Goal: Task Accomplishment & Management: Manage account settings

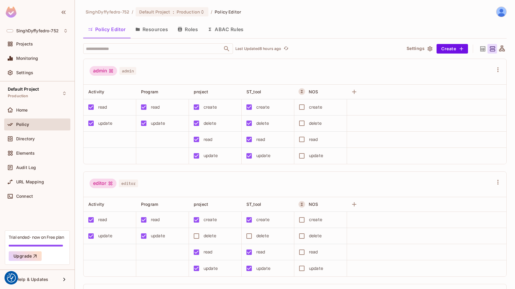
click at [188, 29] on button "Roles" at bounding box center [188, 29] width 30 height 15
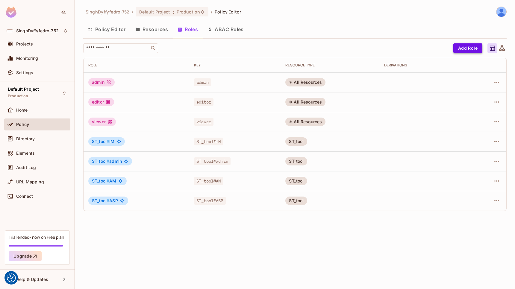
click at [463, 47] on button "Add Role" at bounding box center [467, 48] width 29 height 10
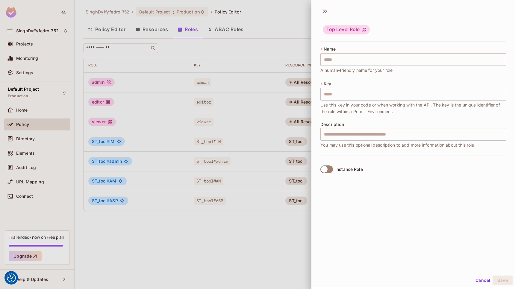
click at [263, 219] on div at bounding box center [257, 144] width 515 height 289
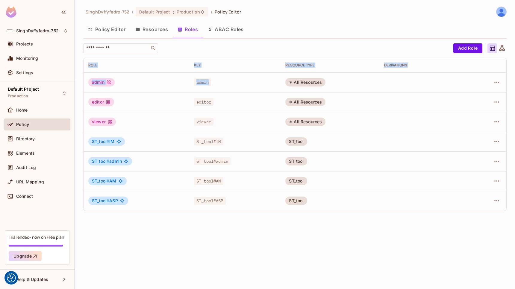
drag, startPoint x: 75, startPoint y: 60, endPoint x: 318, endPoint y: 75, distance: 243.5
click at [318, 75] on div "SinghDyffyfedro-752 / Default Project : Production / Policy Editor Policy Edito…" at bounding box center [295, 144] width 440 height 289
click at [237, 28] on button "ABAC Rules" at bounding box center [226, 29] width 46 height 15
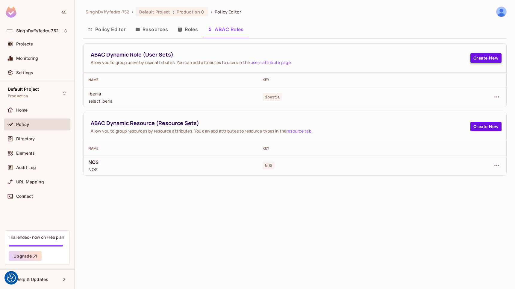
click at [480, 59] on button "Create New" at bounding box center [485, 58] width 31 height 10
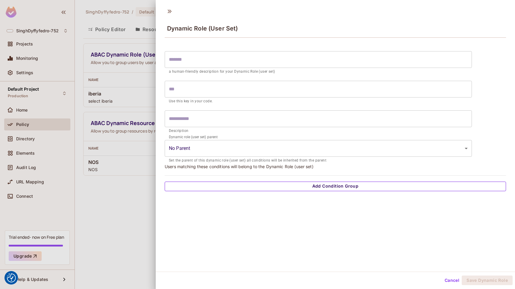
click at [302, 184] on button "Add Condition Group" at bounding box center [335, 187] width 341 height 10
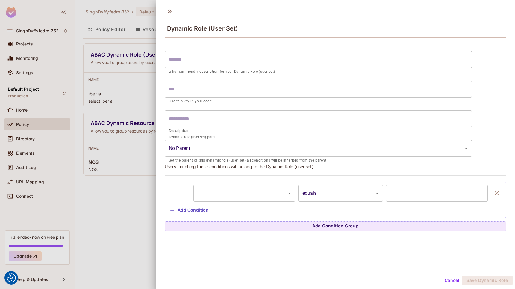
click at [274, 193] on body "We use cookies to enhance your browsing experience, serve personalized ads or c…" at bounding box center [257, 144] width 515 height 289
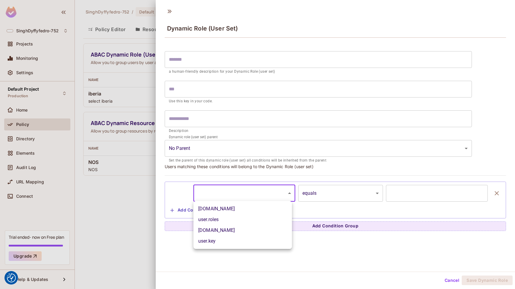
click at [120, 258] on div at bounding box center [257, 144] width 515 height 289
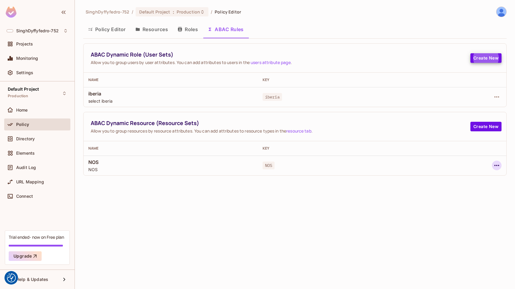
click at [498, 165] on icon "button" at bounding box center [496, 165] width 5 height 1
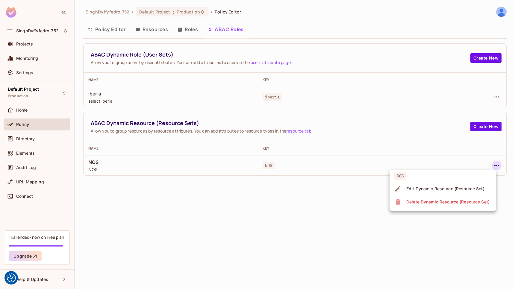
click at [464, 187] on div "Edit Dynamic Resource (Resource Set)" at bounding box center [445, 189] width 78 height 6
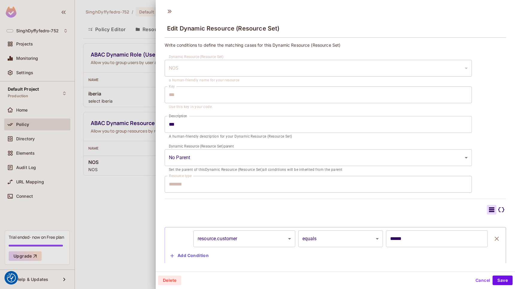
click at [282, 239] on body "We use cookies to enhance your browsing experience, serve personalized ads or c…" at bounding box center [257, 144] width 515 height 289
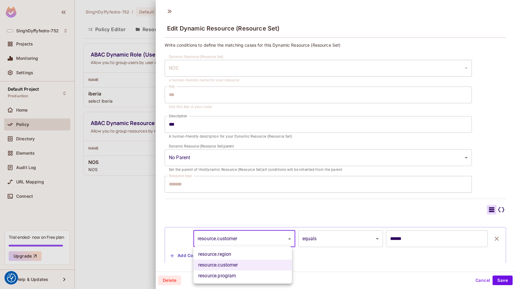
click at [126, 198] on div at bounding box center [257, 144] width 515 height 289
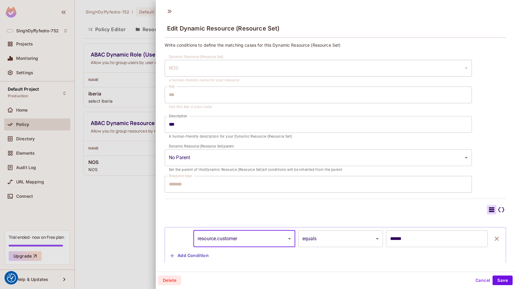
click at [126, 198] on div at bounding box center [257, 144] width 515 height 289
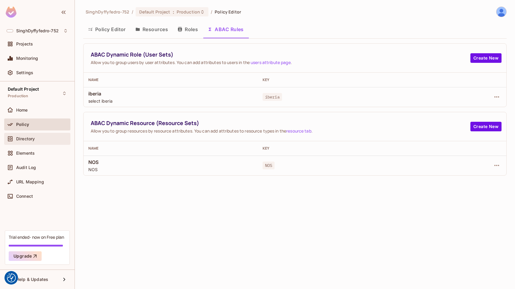
click at [25, 138] on span "Directory" at bounding box center [25, 138] width 19 height 5
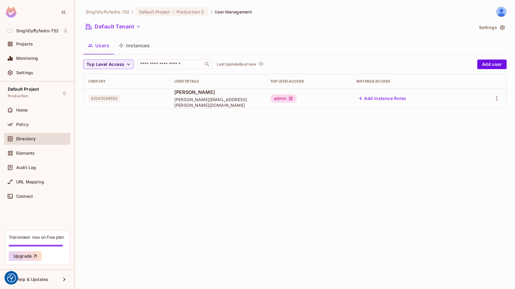
click at [297, 100] on div "admin" at bounding box center [283, 98] width 26 height 8
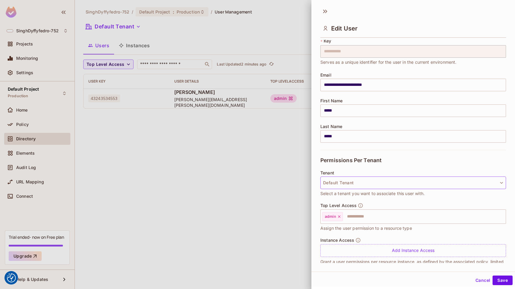
scroll to position [29, 0]
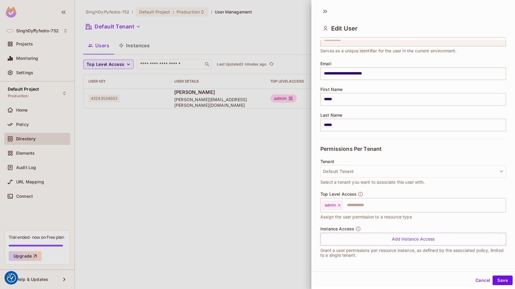
click at [475, 279] on button "Cancel" at bounding box center [482, 281] width 19 height 10
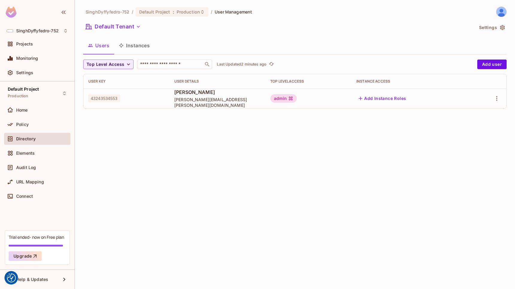
click at [394, 97] on button "Add Instance Roles" at bounding box center [382, 99] width 52 height 10
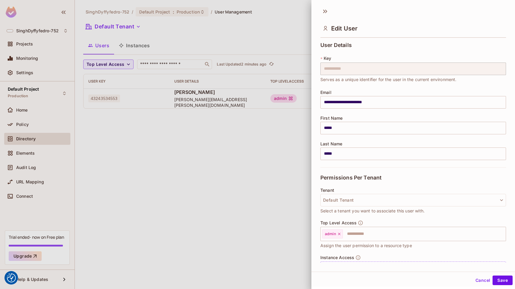
click at [366, 259] on div "Instance Access Add Instance Access" at bounding box center [413, 264] width 186 height 19
click at [365, 264] on div "**********" at bounding box center [413, 138] width 204 height 268
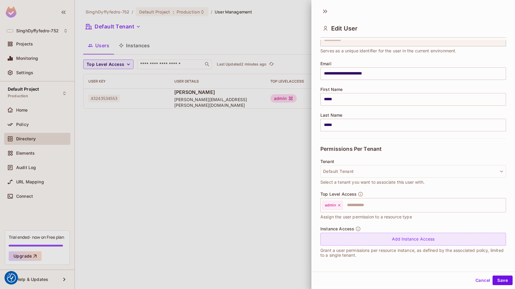
click at [386, 238] on div "Add Instance Access" at bounding box center [413, 239] width 186 height 13
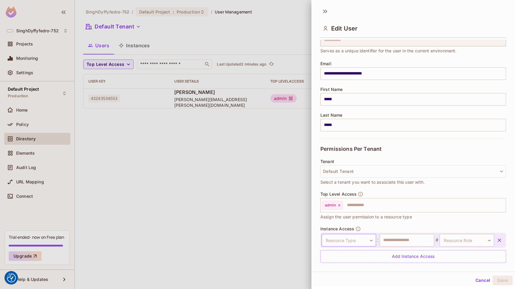
click at [368, 240] on body "We use cookies to enhance your browsing experience, serve personalized ads or c…" at bounding box center [257, 144] width 515 height 289
click at [345, 245] on li "Program" at bounding box center [345, 244] width 55 height 11
click at [408, 239] on input "text" at bounding box center [407, 240] width 54 height 13
type input "****"
click at [479, 241] on body "We use cookies to enhance your browsing experience, serve personalized ads or c…" at bounding box center [257, 144] width 515 height 289
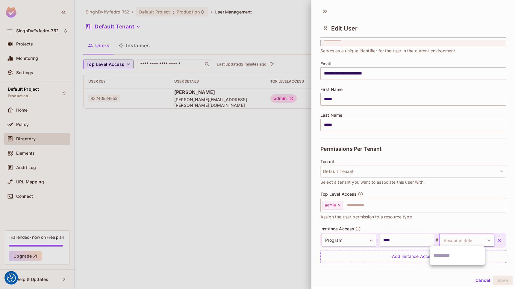
click at [443, 256] on input "text" at bounding box center [457, 256] width 48 height 10
drag, startPoint x: 458, startPoint y: 238, endPoint x: 460, endPoint y: 244, distance: 6.6
click at [458, 237] on body "We use cookies to enhance your browsing experience, serve personalized ads or c…" at bounding box center [257, 144] width 515 height 289
click at [461, 240] on div at bounding box center [257, 144] width 515 height 289
click at [481, 281] on button "Cancel" at bounding box center [482, 281] width 19 height 10
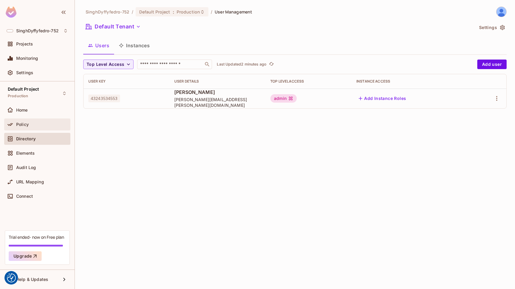
click at [29, 123] on div "Policy" at bounding box center [42, 124] width 52 height 5
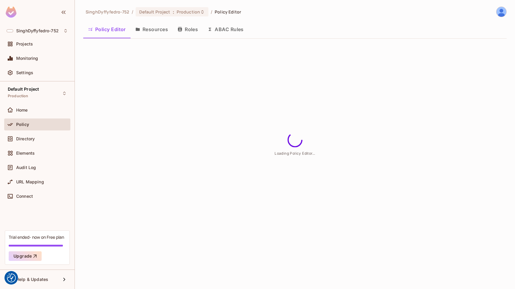
click at [160, 28] on button "Resources" at bounding box center [152, 29] width 42 height 15
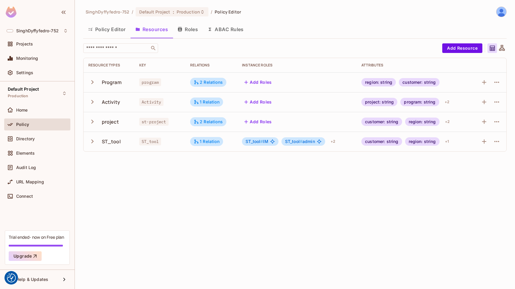
click at [261, 122] on button "Add Roles" at bounding box center [258, 122] width 32 height 10
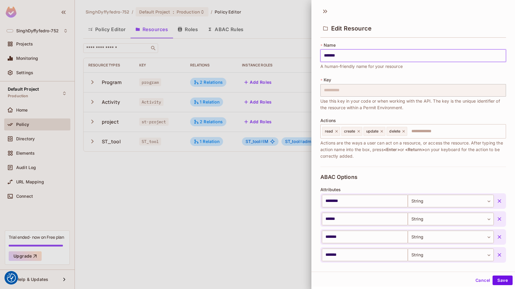
scroll to position [146, 0]
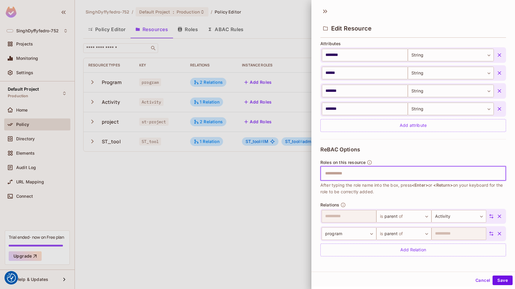
click at [363, 177] on input "text" at bounding box center [412, 174] width 182 height 12
click at [363, 174] on input "text" at bounding box center [412, 174] width 182 height 12
type input "*****"
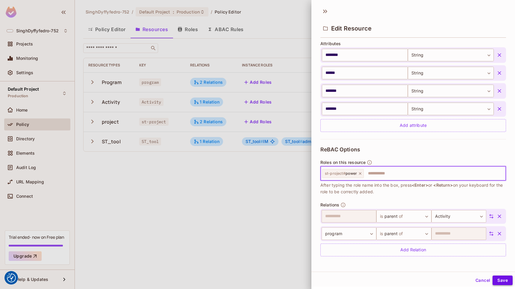
click at [501, 279] on button "Save" at bounding box center [502, 281] width 20 height 10
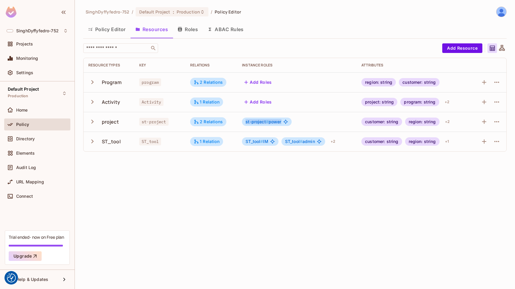
drag, startPoint x: 244, startPoint y: 121, endPoint x: 292, endPoint y: 121, distance: 48.5
click at [292, 121] on div "st-project # power" at bounding box center [297, 122] width 110 height 8
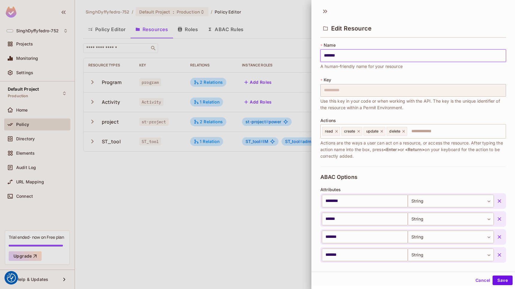
click at [480, 281] on button "Cancel" at bounding box center [482, 281] width 19 height 10
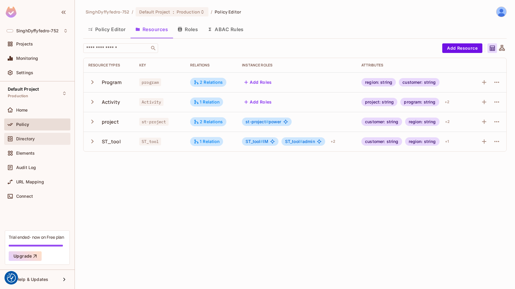
click at [31, 140] on span "Directory" at bounding box center [25, 138] width 19 height 5
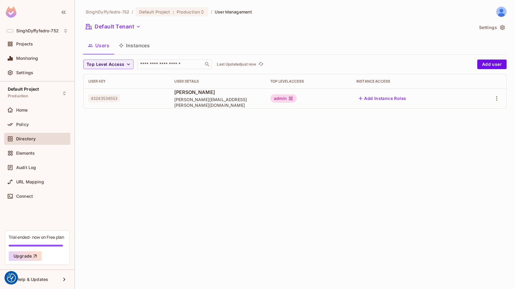
click at [400, 95] on button "Add Instance Roles" at bounding box center [382, 99] width 52 height 10
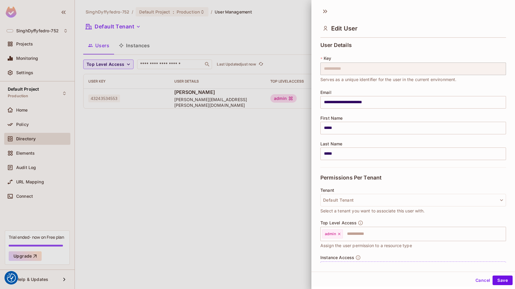
scroll to position [29, 0]
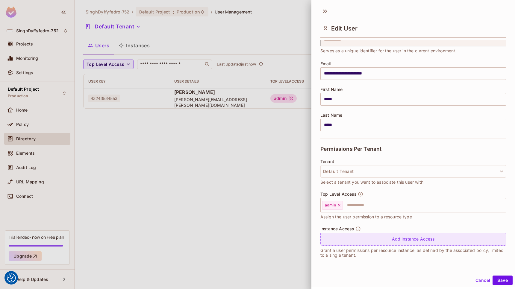
click at [413, 238] on div "Add Instance Access" at bounding box center [413, 239] width 186 height 13
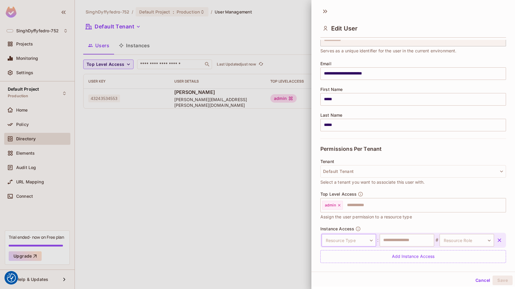
click at [359, 241] on body "We use cookies to enhance your browsing experience, serve personalized ads or c…" at bounding box center [257, 144] width 515 height 289
click at [339, 255] on li "Activity" at bounding box center [345, 255] width 55 height 11
click at [420, 238] on input "text" at bounding box center [407, 240] width 54 height 13
type input "****"
click at [467, 240] on body "We use cookies to enhance your browsing experience, serve personalized ads or c…" at bounding box center [257, 144] width 515 height 289
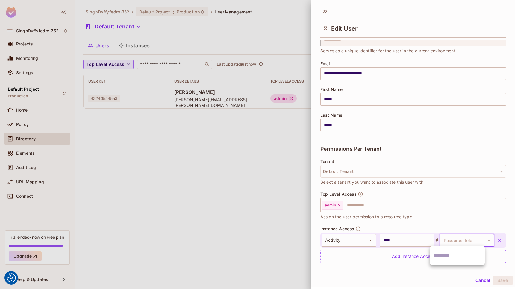
click at [451, 259] on input "text" at bounding box center [457, 256] width 48 height 10
click at [400, 240] on input "****" at bounding box center [407, 240] width 54 height 13
click at [362, 237] on body "We use cookies to enhance your browsing experience, serve personalized ads or c…" at bounding box center [257, 144] width 515 height 289
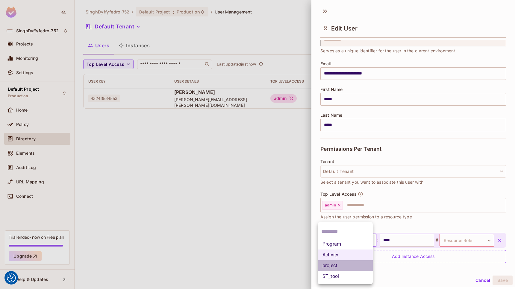
click at [345, 264] on li "project" at bounding box center [345, 265] width 55 height 11
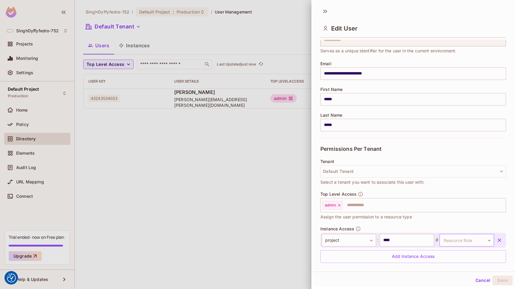
click at [459, 239] on body "We use cookies to enhance your browsing experience, serve personalized ads or c…" at bounding box center [257, 144] width 515 height 289
click at [438, 272] on li "power" at bounding box center [457, 268] width 55 height 11
click at [404, 241] on input "****" at bounding box center [407, 240] width 54 height 13
click at [500, 282] on button "Save" at bounding box center [502, 281] width 20 height 10
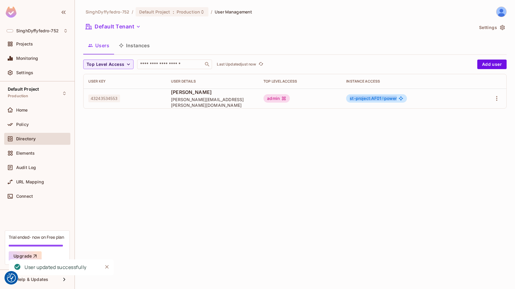
drag, startPoint x: 359, startPoint y: 100, endPoint x: 412, endPoint y: 99, distance: 53.3
click at [407, 99] on div "st-project:AF01 # power" at bounding box center [376, 98] width 61 height 8
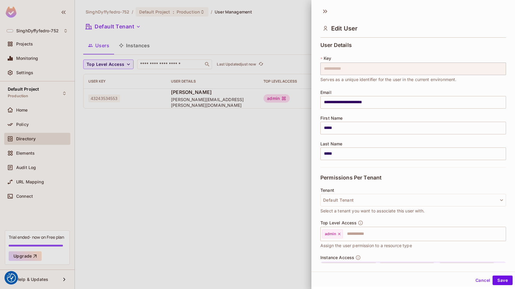
click at [286, 216] on div at bounding box center [257, 144] width 515 height 289
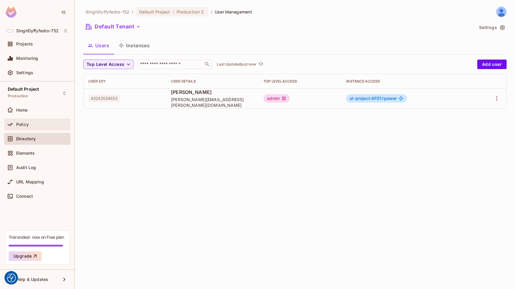
click at [26, 124] on span "Policy" at bounding box center [22, 124] width 13 height 5
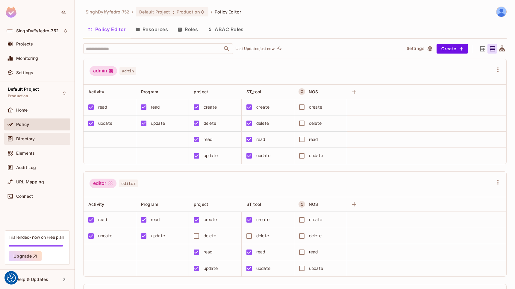
click at [27, 139] on span "Directory" at bounding box center [25, 138] width 19 height 5
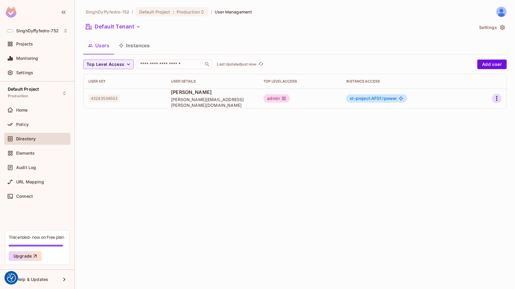
click at [499, 98] on icon "button" at bounding box center [496, 98] width 7 height 7
click at [469, 114] on span "Edit" at bounding box center [465, 112] width 12 height 10
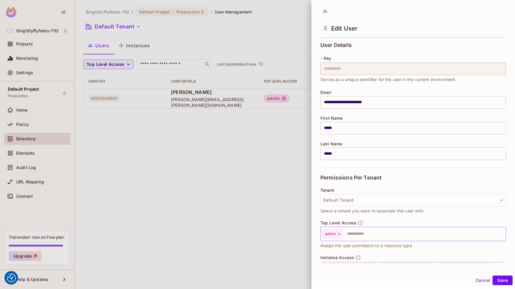
click at [389, 232] on input "text" at bounding box center [418, 234] width 151 height 12
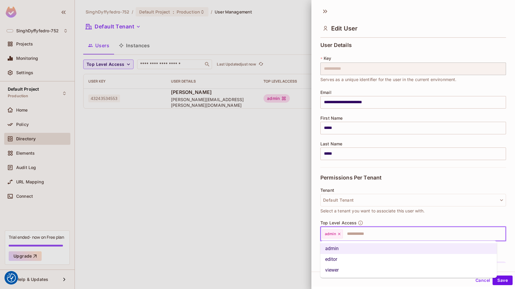
click at [282, 248] on div at bounding box center [257, 144] width 515 height 289
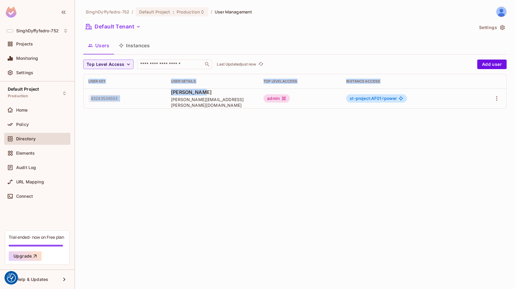
drag, startPoint x: 284, startPoint y: 117, endPoint x: 292, endPoint y: 119, distance: 7.7
click at [290, 119] on div "SinghDyffyfedro-752 / Default Project : Production / User Management Default Te…" at bounding box center [295, 144] width 440 height 289
drag, startPoint x: 292, startPoint y: 119, endPoint x: 333, endPoint y: 132, distance: 42.9
click at [333, 132] on div "SinghDyffyfedro-752 / Default Project : Production / User Management Default Te…" at bounding box center [295, 144] width 440 height 289
drag, startPoint x: 357, startPoint y: 81, endPoint x: 410, endPoint y: 81, distance: 53.0
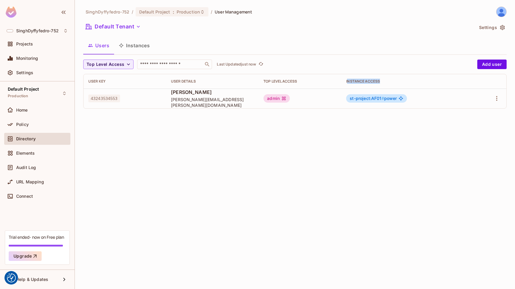
click at [410, 81] on div "Instance Access" at bounding box center [406, 81] width 120 height 5
drag, startPoint x: 360, startPoint y: 99, endPoint x: 406, endPoint y: 99, distance: 46.4
click at [406, 99] on div "st-project:AF01 # power" at bounding box center [376, 98] width 61 height 8
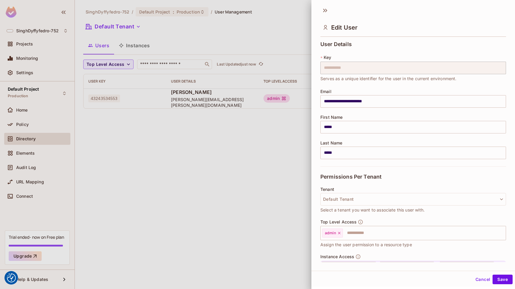
click at [237, 201] on div at bounding box center [257, 144] width 515 height 289
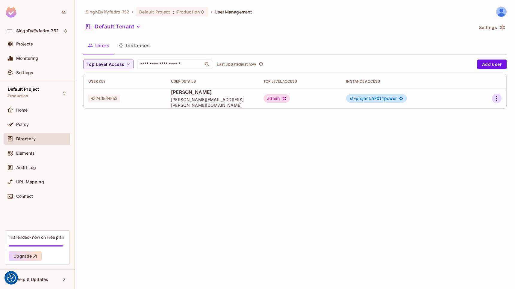
click at [497, 97] on icon "button" at bounding box center [496, 98] width 7 height 7
click at [485, 124] on div "Edit Attributes" at bounding box center [476, 125] width 30 height 6
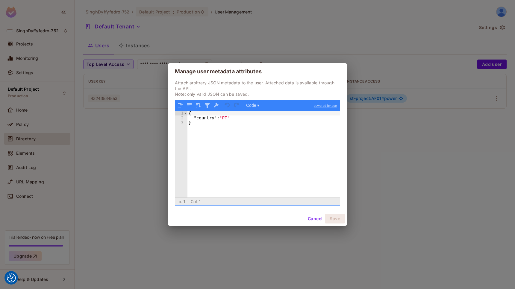
click at [314, 220] on button "Cancel" at bounding box center [314, 219] width 19 height 10
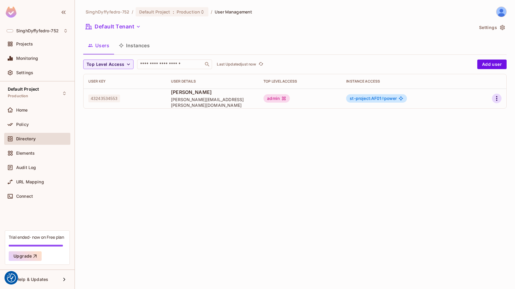
click at [497, 99] on icon "button" at bounding box center [496, 98] width 7 height 7
click at [470, 113] on span "Edit" at bounding box center [465, 112] width 12 height 10
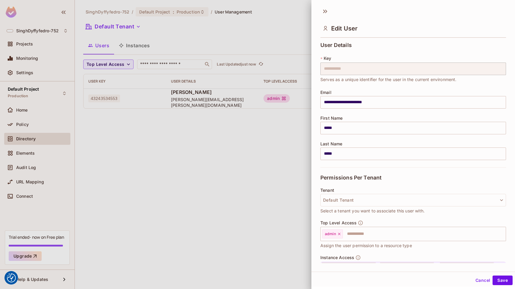
click at [275, 170] on div at bounding box center [257, 144] width 515 height 289
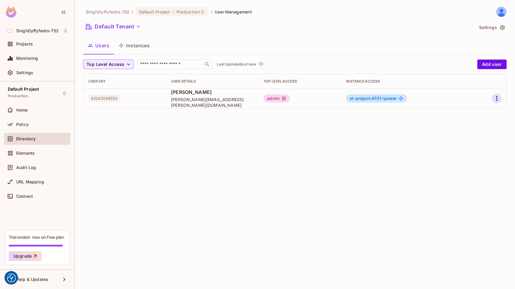
click at [497, 101] on icon "button" at bounding box center [496, 98] width 7 height 7
click at [481, 124] on div "Edit Attributes" at bounding box center [476, 125] width 30 height 6
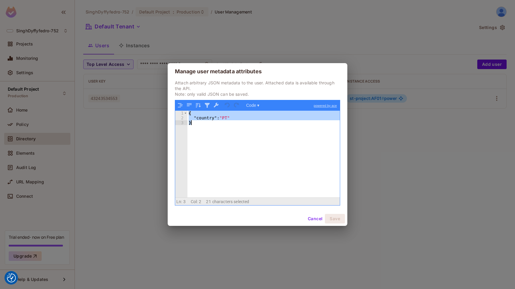
drag, startPoint x: 188, startPoint y: 113, endPoint x: 193, endPoint y: 128, distance: 16.6
click at [193, 128] on div "{ "country" : "PT" }" at bounding box center [263, 159] width 152 height 96
click at [316, 219] on button "Cancel" at bounding box center [314, 219] width 19 height 10
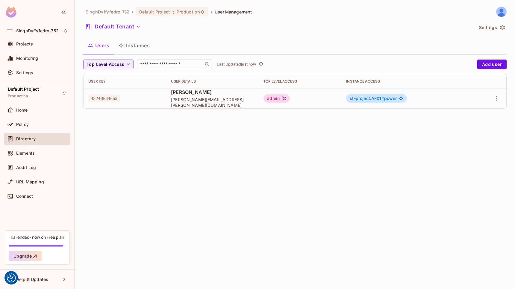
click at [383, 148] on div "SinghDyffyfedro-752 / Default Project : Production / User Management Default Te…" at bounding box center [295, 144] width 440 height 289
click at [39, 152] on div "Elements" at bounding box center [42, 153] width 52 height 5
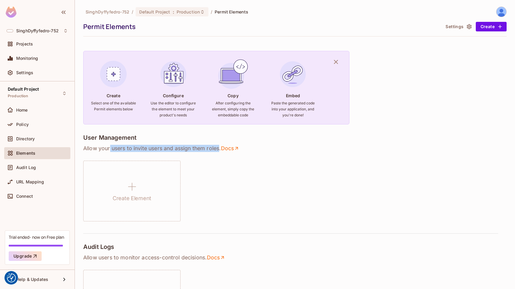
drag, startPoint x: 110, startPoint y: 148, endPoint x: 219, endPoint y: 149, distance: 109.3
click at [219, 149] on p "Allow your users to invite users and assign them roles . Docs" at bounding box center [294, 148] width 423 height 7
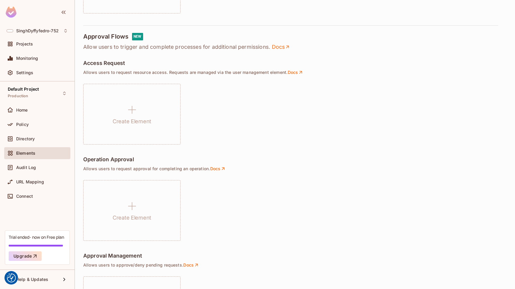
scroll to position [377, 0]
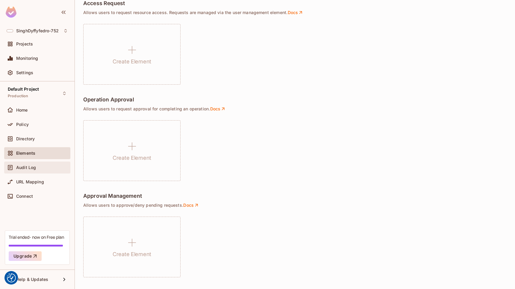
click at [26, 168] on span "Audit Log" at bounding box center [26, 167] width 20 height 5
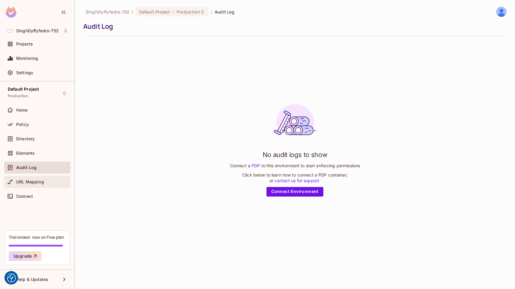
click at [42, 181] on span "URL Mapping" at bounding box center [30, 182] width 28 height 5
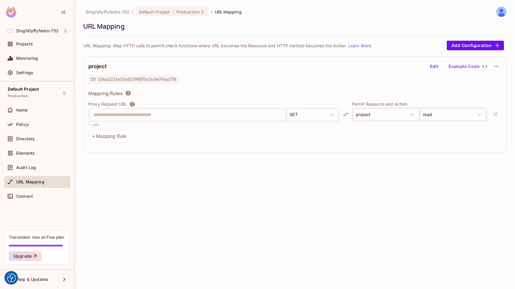
drag, startPoint x: 176, startPoint y: 114, endPoint x: 189, endPoint y: 188, distance: 74.7
click at [189, 188] on div "**********" at bounding box center [295, 144] width 440 height 289
click at [478, 115] on icon "button" at bounding box center [479, 114] width 7 height 7
click at [479, 115] on icon "button" at bounding box center [480, 115] width 4 height 2
click at [413, 116] on icon "button" at bounding box center [412, 114] width 7 height 7
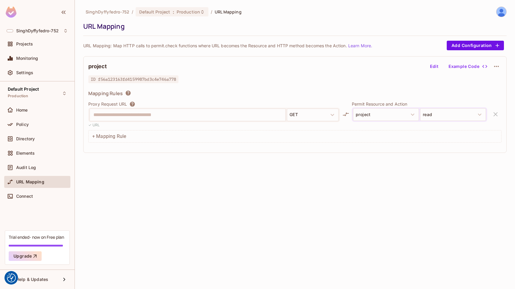
click at [345, 113] on icon at bounding box center [345, 114] width 7 height 7
click at [347, 114] on icon at bounding box center [346, 114] width 6 height 4
click at [313, 120] on button "GET" at bounding box center [313, 115] width 52 height 13
click at [335, 114] on icon "button" at bounding box center [332, 114] width 7 height 7
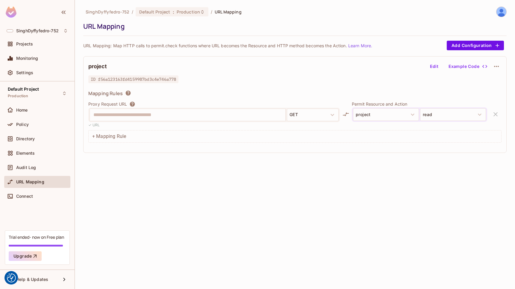
click at [432, 70] on button "Edit" at bounding box center [433, 67] width 19 height 10
click at [414, 113] on icon "button" at bounding box center [412, 114] width 7 height 7
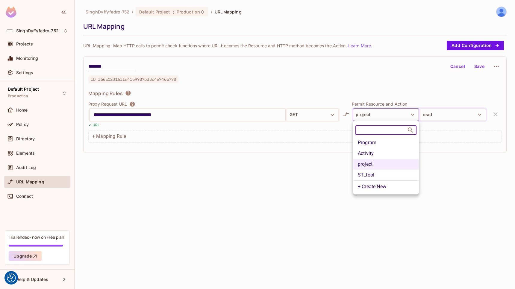
click at [480, 153] on div at bounding box center [257, 144] width 515 height 289
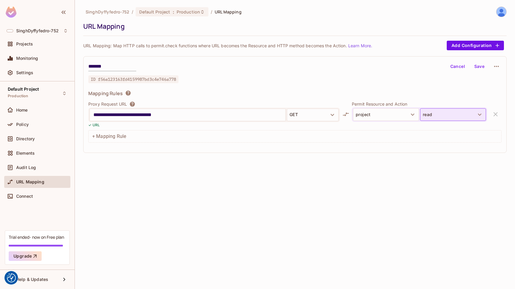
click at [479, 113] on icon "button" at bounding box center [479, 114] width 7 height 7
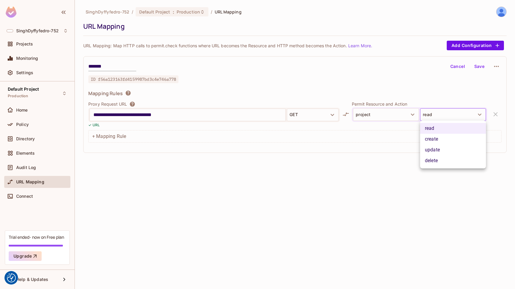
click at [385, 169] on div at bounding box center [257, 144] width 515 height 289
click at [347, 114] on icon at bounding box center [346, 114] width 6 height 4
click at [346, 114] on icon at bounding box center [346, 114] width 6 height 4
click at [344, 114] on icon at bounding box center [345, 114] width 7 height 7
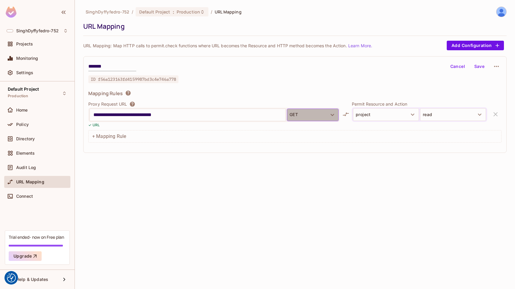
click at [331, 115] on icon "button" at bounding box center [332, 114] width 7 height 7
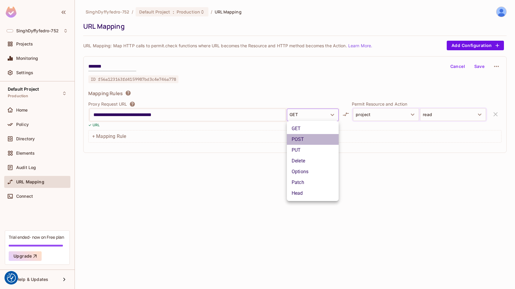
click at [302, 140] on li "POST" at bounding box center [313, 139] width 52 height 11
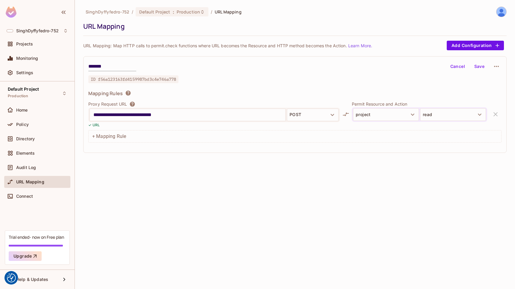
click at [378, 141] on div "+ Mapping Rule" at bounding box center [294, 136] width 413 height 13
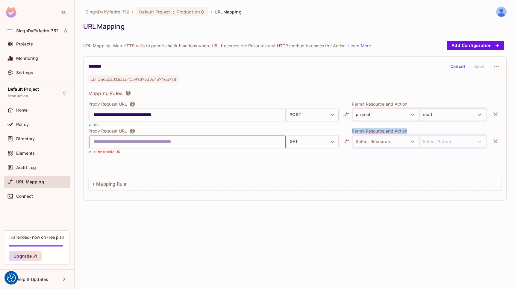
drag, startPoint x: 413, startPoint y: 132, endPoint x: 351, endPoint y: 131, distance: 62.9
click at [351, 131] on div "Proxy Request URL GET Must be a valid URL. Permit Resource and Action Select Re…" at bounding box center [294, 141] width 413 height 27
drag, startPoint x: 351, startPoint y: 131, endPoint x: 345, endPoint y: 114, distance: 17.8
click at [345, 114] on icon at bounding box center [345, 114] width 7 height 7
click at [496, 141] on icon "button" at bounding box center [495, 141] width 7 height 7
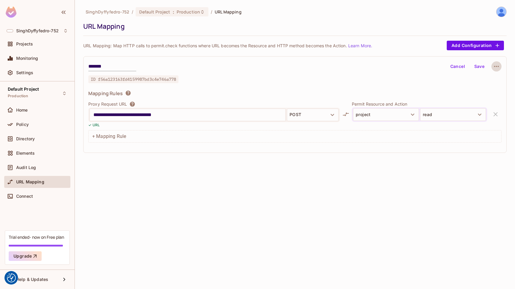
click at [497, 67] on icon "button" at bounding box center [496, 66] width 7 height 7
click at [407, 83] on div at bounding box center [257, 144] width 515 height 289
click at [28, 167] on span "Audit Log" at bounding box center [26, 167] width 20 height 5
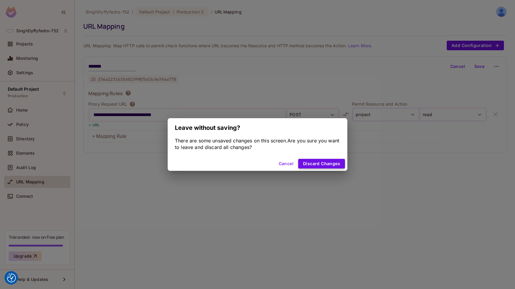
click at [310, 163] on button "Discard Changes" at bounding box center [321, 164] width 47 height 10
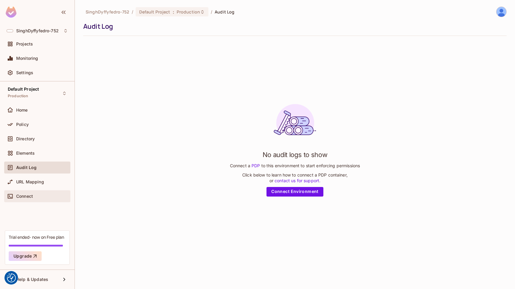
click at [15, 198] on div at bounding box center [12, 196] width 10 height 7
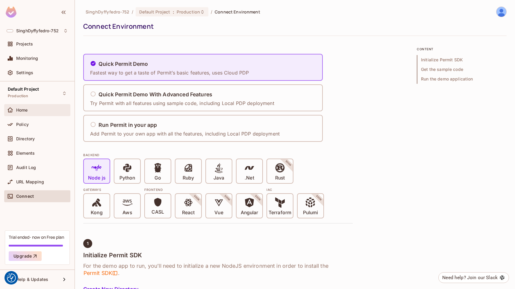
click at [30, 108] on div "Home" at bounding box center [42, 110] width 52 height 5
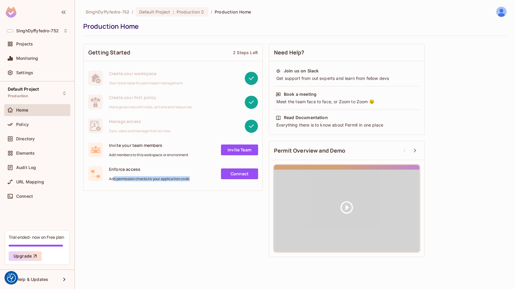
drag, startPoint x: 113, startPoint y: 177, endPoint x: 207, endPoint y: 177, distance: 94.0
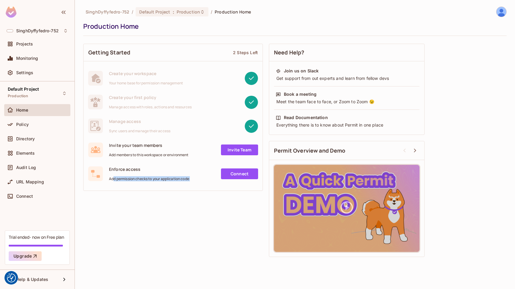
click at [207, 177] on div "Enforce access Add permission checks to your application code Connect" at bounding box center [173, 173] width 170 height 15
drag, startPoint x: 207, startPoint y: 177, endPoint x: 245, endPoint y: 174, distance: 38.1
click at [245, 174] on link "Connect" at bounding box center [239, 174] width 37 height 11
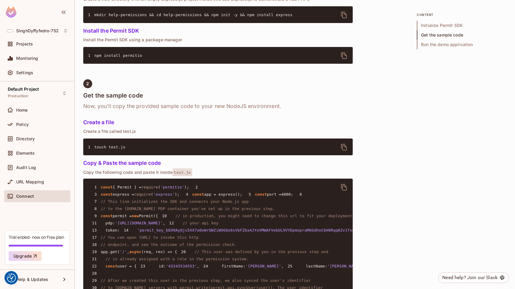
scroll to position [60, 0]
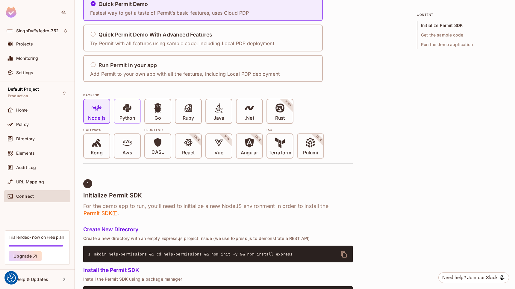
click at [131, 110] on icon at bounding box center [127, 108] width 10 height 10
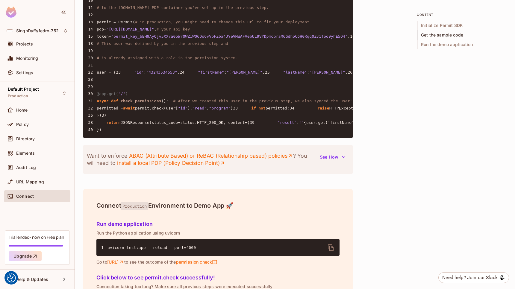
scroll to position [569, 0]
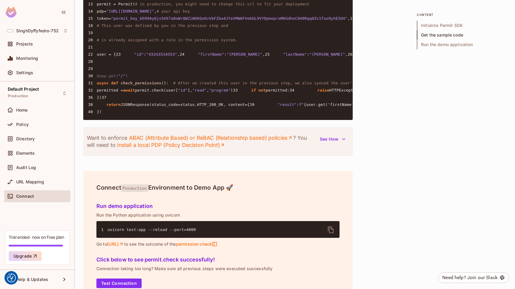
drag, startPoint x: 332, startPoint y: 193, endPoint x: 84, endPoint y: 174, distance: 248.9
click at [84, 120] on pre "1 import asyncio 2 3 from permit import Permit 4 from fastapi import FastAPI, s…" at bounding box center [217, 32] width 269 height 175
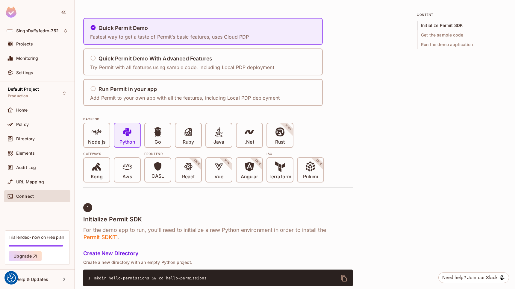
scroll to position [0, 0]
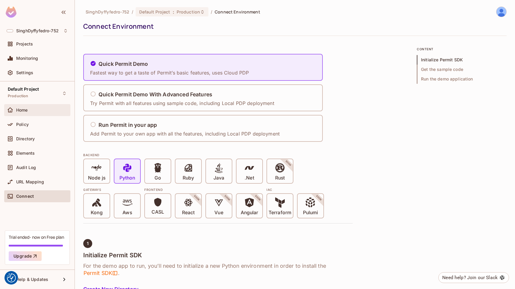
click at [23, 110] on span "Home" at bounding box center [22, 110] width 12 height 5
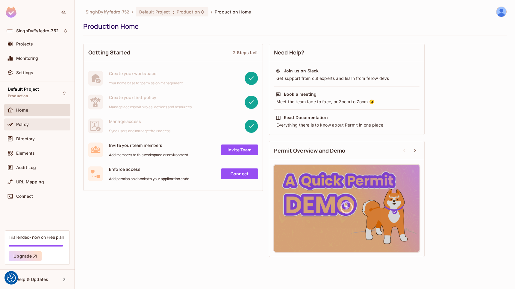
click at [25, 122] on span "Policy" at bounding box center [22, 124] width 13 height 5
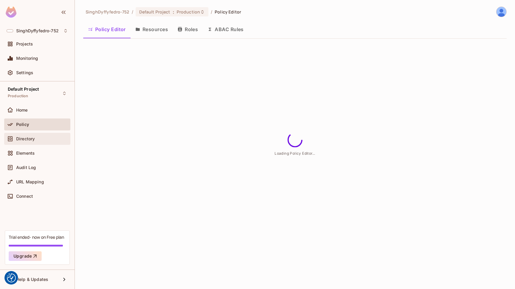
click at [28, 139] on span "Directory" at bounding box center [25, 138] width 19 height 5
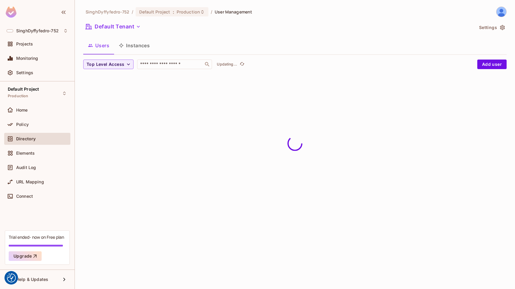
drag, startPoint x: 140, startPoint y: 45, endPoint x: 153, endPoint y: 45, distance: 13.5
click at [140, 45] on button "Instances" at bounding box center [134, 45] width 40 height 15
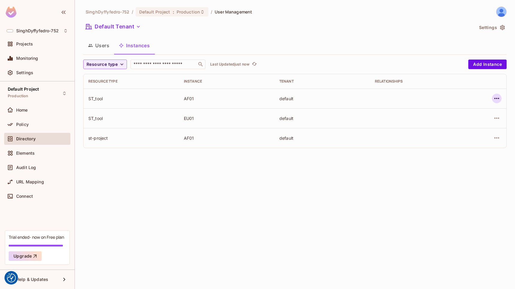
click at [499, 100] on icon "button" at bounding box center [496, 98] width 7 height 7
click at [461, 125] on div "Edit Attributes" at bounding box center [453, 125] width 30 height 6
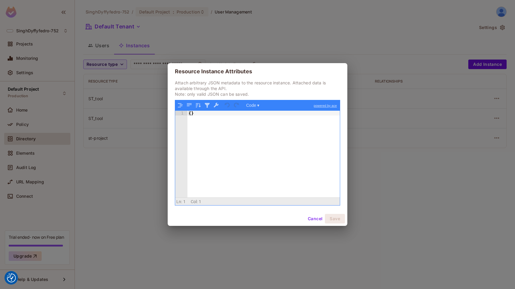
click at [315, 219] on button "Cancel" at bounding box center [314, 219] width 19 height 10
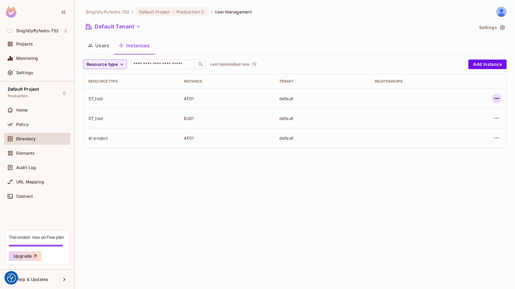
click at [497, 98] on icon "button" at bounding box center [496, 98] width 5 height 1
click at [466, 114] on div "Edit Resource Instance" at bounding box center [461, 112] width 47 height 6
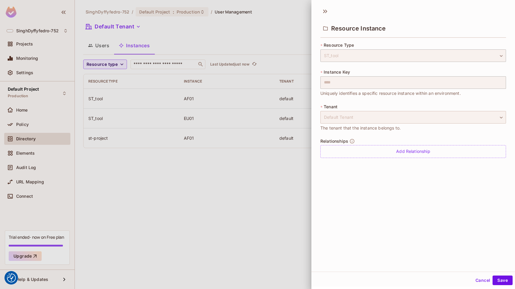
click at [402, 119] on div "Default Tenant" at bounding box center [413, 117] width 186 height 13
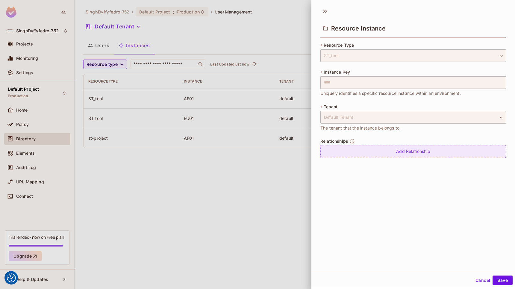
click at [430, 149] on div "Add Relationship" at bounding box center [413, 151] width 186 height 13
click at [478, 152] on body "We use cookies to enhance your browsing experience, serve personalized ads or c…" at bounding box center [257, 144] width 515 height 289
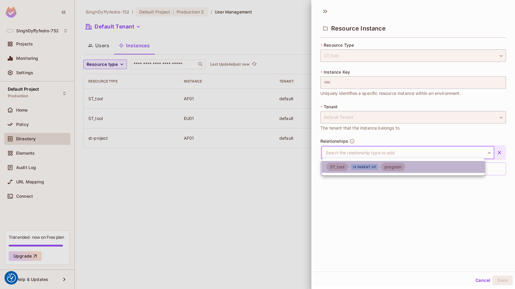
click at [469, 167] on li "ST_tool is parent of program" at bounding box center [402, 167] width 163 height 12
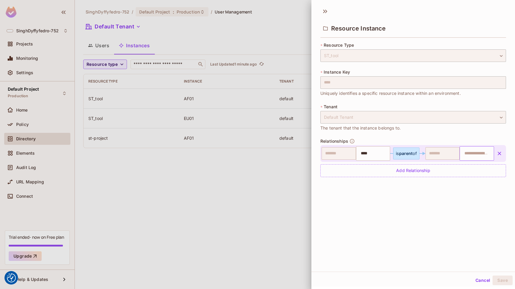
click at [471, 153] on input "text" at bounding box center [476, 154] width 31 height 12
click at [480, 153] on input "text" at bounding box center [476, 154] width 31 height 12
click at [464, 155] on input "text" at bounding box center [476, 154] width 31 height 12
click at [496, 152] on icon "button" at bounding box center [499, 154] width 6 height 6
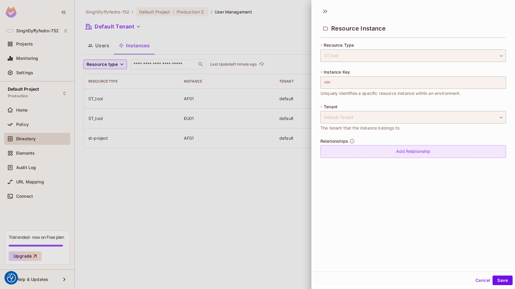
click at [416, 151] on div "Add Relationship" at bounding box center [413, 151] width 186 height 13
click at [477, 152] on body "We use cookies to enhance your browsing experience, serve personalized ads or c…" at bounding box center [257, 144] width 515 height 289
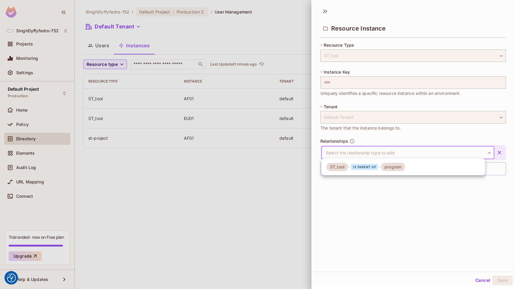
click at [396, 168] on div "program" at bounding box center [393, 167] width 24 height 8
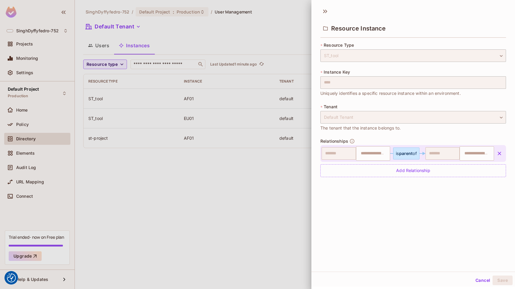
type input "****"
click at [370, 153] on input "****" at bounding box center [372, 154] width 31 height 12
click at [470, 152] on input "text" at bounding box center [476, 154] width 31 height 12
click at [496, 154] on icon "button" at bounding box center [499, 154] width 6 height 6
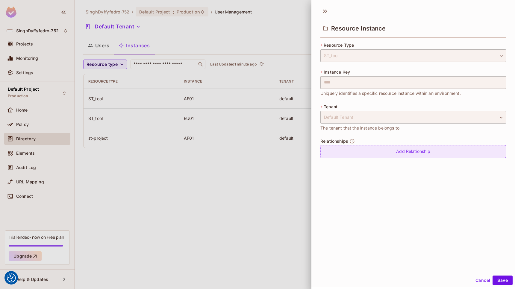
click at [392, 155] on div "Add Relationship" at bounding box center [413, 151] width 186 height 13
click at [394, 152] on body "We use cookies to enhance your browsing experience, serve personalized ads or c…" at bounding box center [257, 144] width 515 height 289
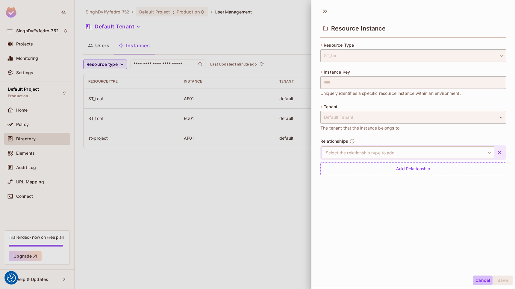
click at [479, 282] on button "Cancel" at bounding box center [482, 281] width 19 height 10
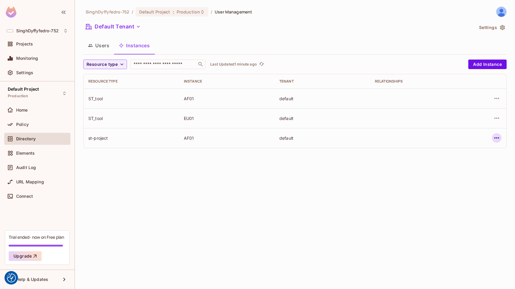
click at [497, 139] on icon "button" at bounding box center [496, 137] width 7 height 7
click at [459, 150] on div "Edit Resource Instance" at bounding box center [461, 152] width 47 height 6
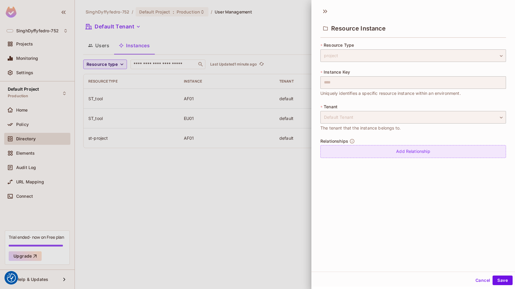
click at [459, 147] on div "Add Relationship" at bounding box center [413, 151] width 186 height 13
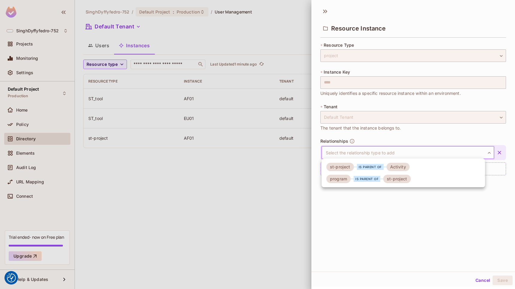
click at [414, 154] on body "We use cookies to enhance your browsing experience, serve personalized ads or c…" at bounding box center [257, 144] width 515 height 289
click at [374, 166] on div "is parent of" at bounding box center [370, 167] width 27 height 6
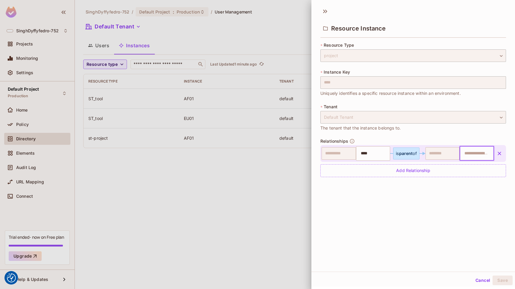
click at [482, 154] on input "text" at bounding box center [476, 154] width 31 height 12
click at [325, 11] on icon at bounding box center [325, 12] width 10 height 10
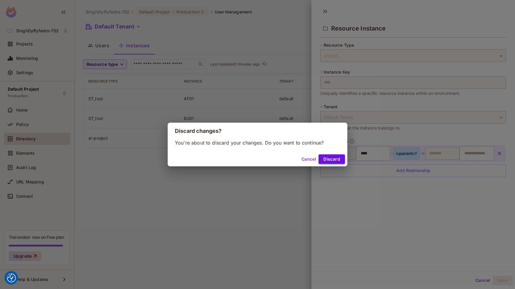
click at [334, 158] on button "Discard" at bounding box center [331, 159] width 26 height 10
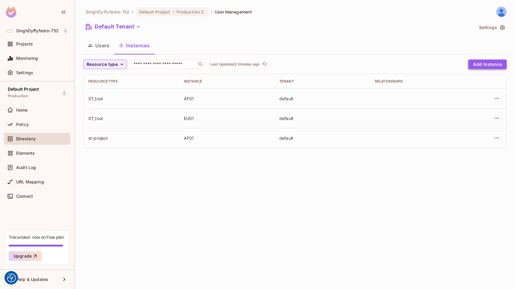
click at [496, 68] on button "Add Instance" at bounding box center [487, 65] width 38 height 10
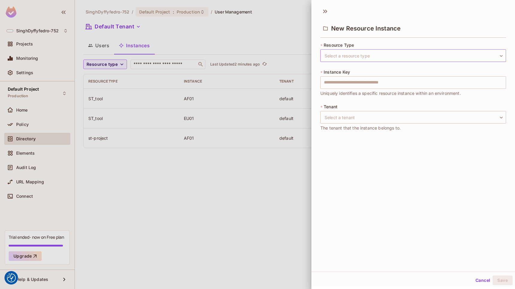
click at [348, 55] on body "We use cookies to enhance your browsing experience, serve personalized ads or c…" at bounding box center [257, 144] width 515 height 289
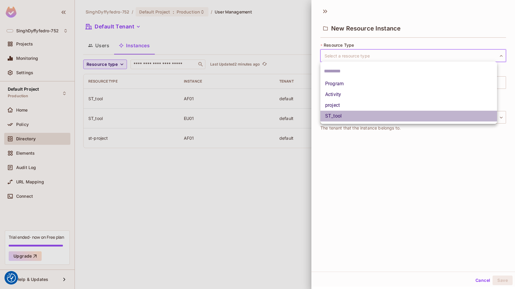
click at [337, 117] on li "ST_tool" at bounding box center [408, 116] width 177 height 11
type input "*******"
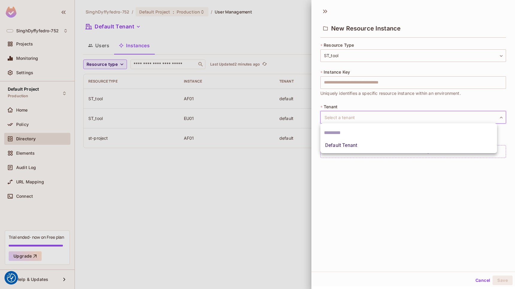
click at [340, 119] on body "We use cookies to enhance your browsing experience, serve personalized ads or c…" at bounding box center [257, 144] width 515 height 289
click at [342, 148] on li "Default Tenant" at bounding box center [408, 145] width 177 height 11
type input "*******"
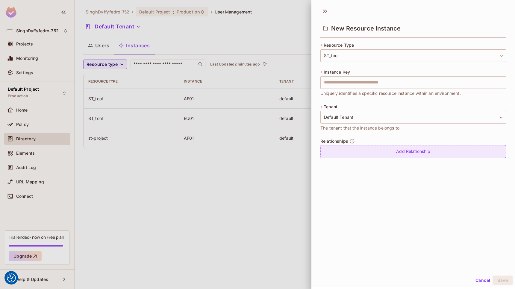
click at [349, 151] on div "Add Relationship" at bounding box center [413, 151] width 186 height 13
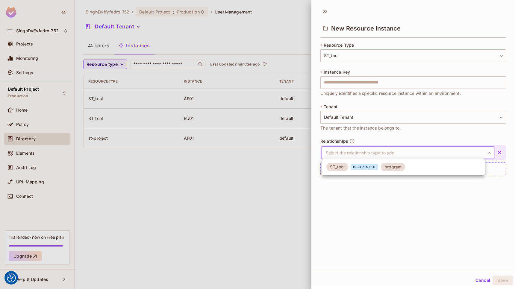
click at [480, 151] on body "We use cookies to enhance your browsing experience, serve personalized ads or c…" at bounding box center [257, 144] width 515 height 289
click at [363, 170] on div "ST_tool is parent of program" at bounding box center [365, 167] width 79 height 8
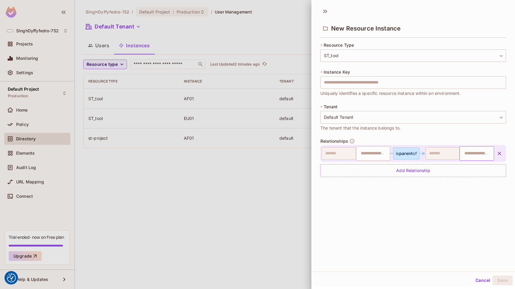
click at [474, 155] on input "text" at bounding box center [476, 154] width 31 height 12
click at [475, 156] on input "text" at bounding box center [476, 154] width 31 height 12
click at [378, 154] on input "text" at bounding box center [372, 154] width 31 height 12
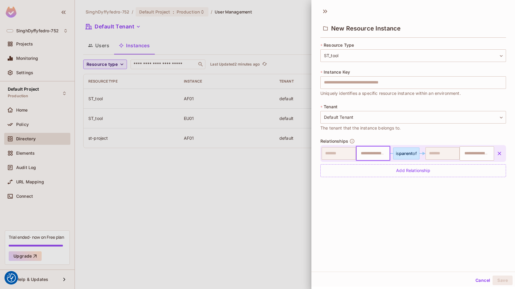
click at [377, 156] on input "text" at bounding box center [372, 154] width 31 height 12
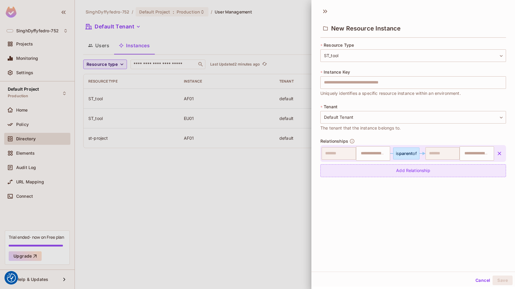
click at [424, 171] on div "Add Relationship" at bounding box center [413, 170] width 186 height 13
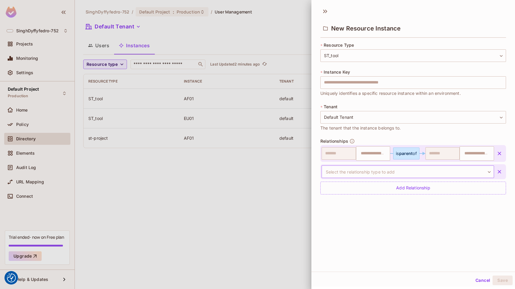
click at [479, 173] on body "We use cookies to enhance your browsing experience, serve personalized ads or c…" at bounding box center [257, 144] width 515 height 289
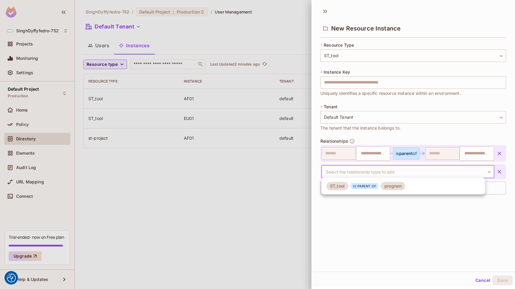
click at [375, 189] on div "ST_tool is parent of program" at bounding box center [365, 186] width 79 height 8
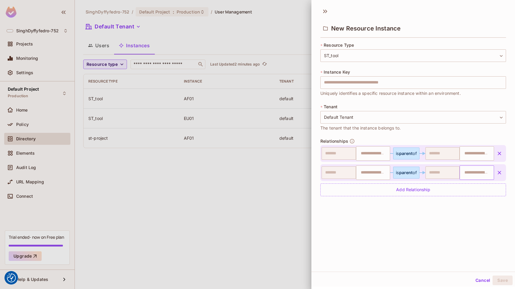
click at [483, 170] on div "​" at bounding box center [476, 173] width 34 height 14
click at [376, 155] on input "text" at bounding box center [372, 154] width 31 height 12
click at [482, 279] on button "Cancel" at bounding box center [482, 281] width 19 height 10
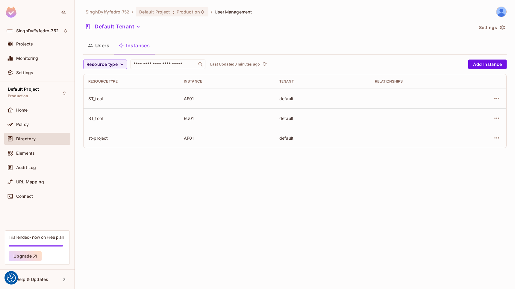
drag, startPoint x: 324, startPoint y: 103, endPoint x: 422, endPoint y: 97, distance: 97.8
click at [422, 97] on td at bounding box center [417, 99] width 95 height 20
click at [498, 138] on icon "button" at bounding box center [496, 137] width 5 height 1
click at [382, 176] on div at bounding box center [257, 144] width 515 height 289
click at [442, 187] on div "SinghDyffyfedro-752 / Default Project : Production / User Management Default Te…" at bounding box center [295, 144] width 440 height 289
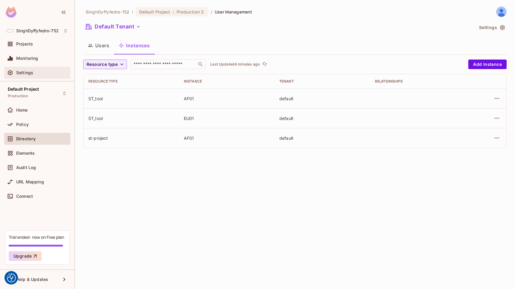
click at [30, 70] on span "Settings" at bounding box center [24, 72] width 17 height 5
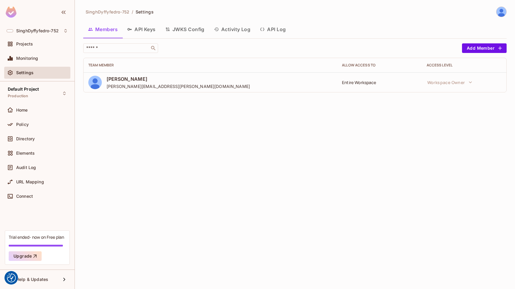
click at [147, 30] on button "API Keys" at bounding box center [141, 29] width 38 height 15
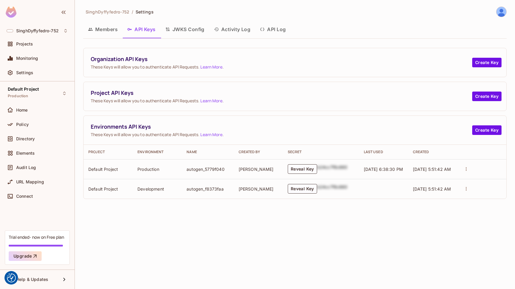
click at [182, 27] on button "JWKS Config" at bounding box center [184, 29] width 49 height 15
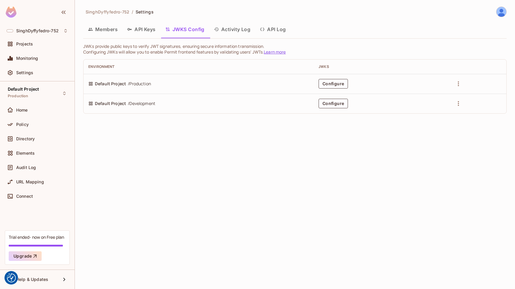
drag, startPoint x: 237, startPoint y: 28, endPoint x: 246, endPoint y: 31, distance: 9.0
click at [238, 29] on button "Activity Log" at bounding box center [232, 29] width 46 height 15
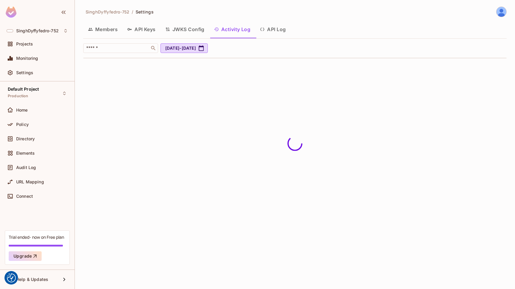
click at [281, 31] on button "API Log" at bounding box center [272, 29] width 35 height 15
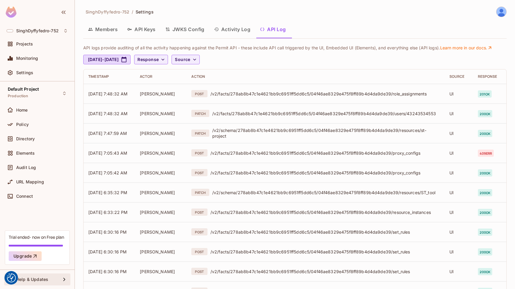
click at [27, 280] on span "Help & Updates" at bounding box center [32, 279] width 32 height 5
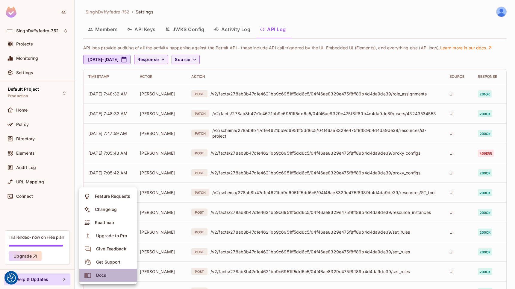
click at [106, 275] on div "Docs" at bounding box center [101, 275] width 10 height 6
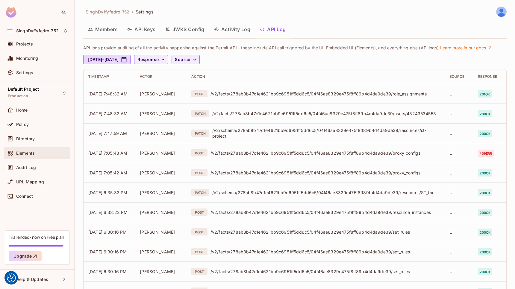
click at [25, 154] on span "Elements" at bounding box center [25, 153] width 19 height 5
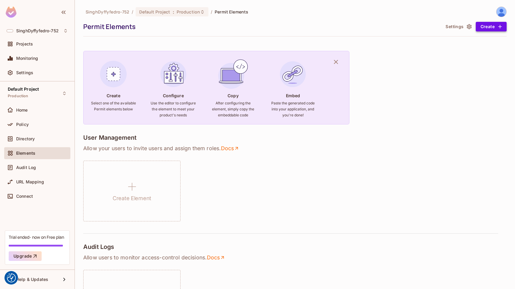
click at [481, 27] on button "Create" at bounding box center [491, 27] width 31 height 10
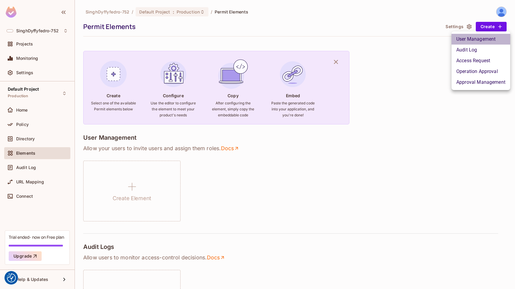
click at [462, 37] on li "User Management" at bounding box center [480, 39] width 59 height 11
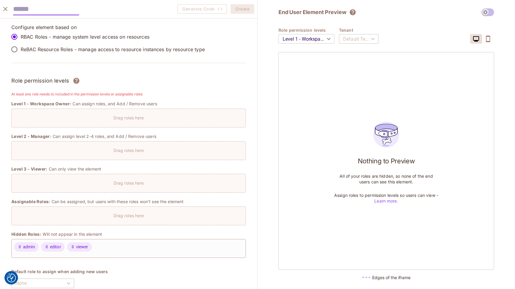
click at [155, 119] on div "Drag roles here" at bounding box center [129, 116] width 234 height 9
click at [331, 37] on body "We use cookies to enhance your browsing experience, serve personalized ads or c…" at bounding box center [257, 144] width 515 height 289
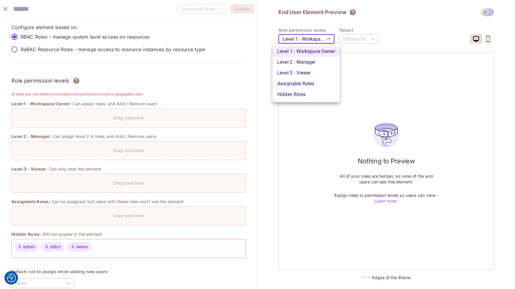
click at [311, 61] on li "Level 2 - Manager" at bounding box center [305, 62] width 67 height 11
click at [320, 40] on body "We use cookies to enhance your browsing experience, serve personalized ads or c…" at bounding box center [257, 144] width 515 height 289
click at [352, 65] on div at bounding box center [257, 144] width 515 height 289
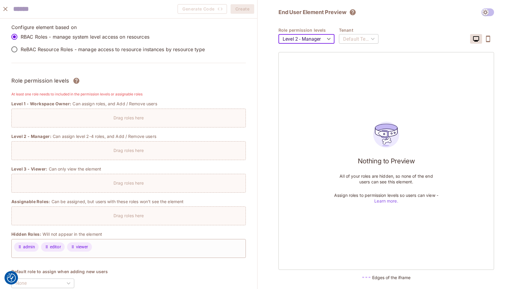
click at [327, 39] on body "We use cookies to enhance your browsing experience, serve personalized ads or c…" at bounding box center [257, 144] width 515 height 289
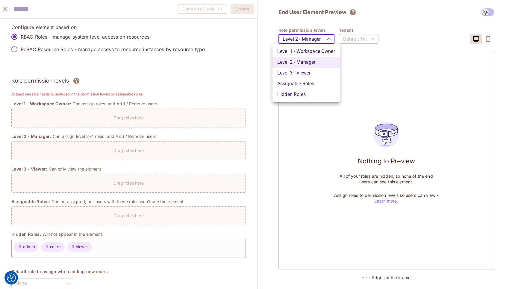
click at [291, 53] on li "Level 1 - Workspace Owner" at bounding box center [305, 51] width 67 height 11
type input "*******"
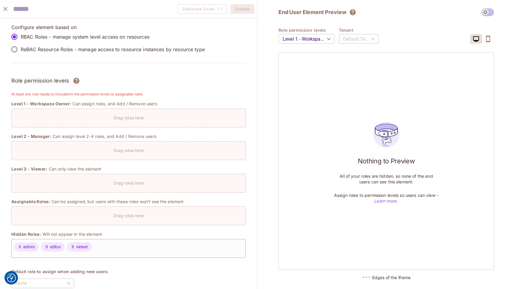
click at [374, 37] on div "Default Tenant" at bounding box center [359, 39] width 40 height 17
click at [104, 117] on div "Drag roles here" at bounding box center [129, 116] width 234 height 9
drag, startPoint x: 106, startPoint y: 10, endPoint x: 231, endPoint y: 26, distance: 125.8
click at [231, 26] on div "**********" at bounding box center [128, 144] width 257 height 289
click at [133, 181] on p "Drag roles here" at bounding box center [128, 183] width 31 height 6
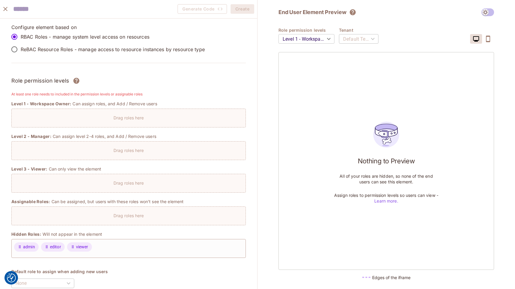
click at [1, 10] on button "close" at bounding box center [5, 9] width 12 height 12
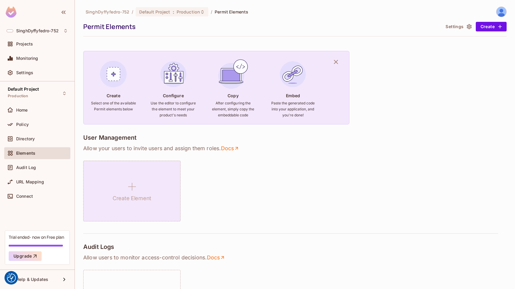
click at [141, 192] on div "Create Element" at bounding box center [131, 191] width 97 height 61
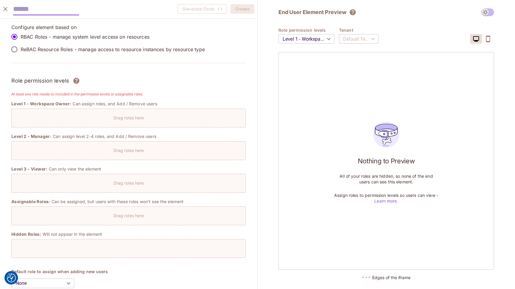
click at [130, 115] on p "Drag roles here" at bounding box center [128, 118] width 31 height 6
drag, startPoint x: 130, startPoint y: 115, endPoint x: 215, endPoint y: 124, distance: 85.5
click at [215, 124] on div "Drag roles here" at bounding box center [128, 118] width 234 height 19
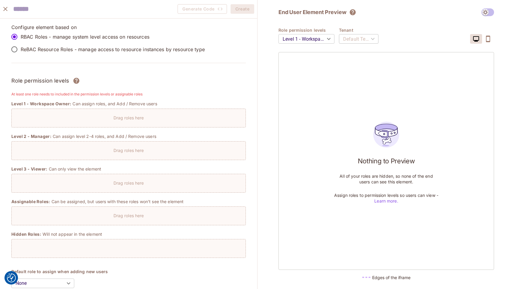
click at [200, 152] on div "Drag roles here" at bounding box center [129, 149] width 234 height 9
click at [5, 7] on icon "close" at bounding box center [5, 8] width 7 height 7
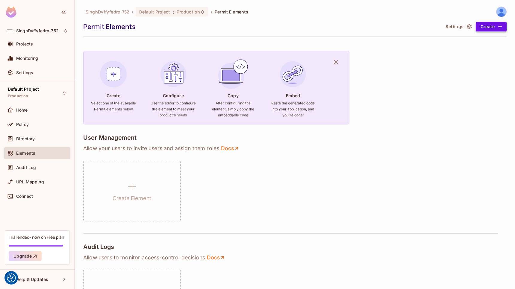
click at [479, 28] on button "Create" at bounding box center [491, 27] width 31 height 10
click at [477, 38] on li "User Management" at bounding box center [480, 39] width 59 height 11
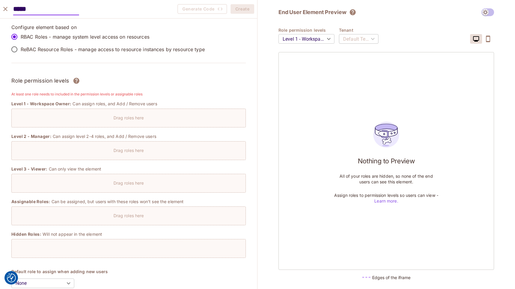
type input "*****"
click at [226, 48] on div "Configure element based on RBAC Roles - manage system level access on resources…" at bounding box center [128, 47] width 234 height 46
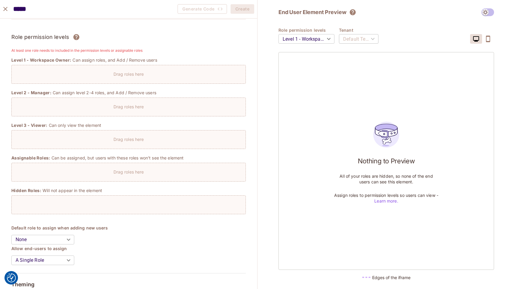
scroll to position [38, 0]
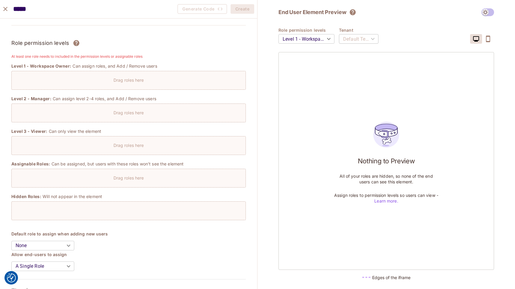
click at [83, 211] on div at bounding box center [128, 210] width 234 height 19
click at [81, 174] on div "Drag roles here" at bounding box center [129, 176] width 234 height 9
click at [85, 149] on div "Drag roles here" at bounding box center [128, 145] width 234 height 19
click at [89, 121] on div "Drag roles here" at bounding box center [128, 113] width 234 height 19
drag, startPoint x: 34, startPoint y: 64, endPoint x: 171, endPoint y: 64, distance: 137.4
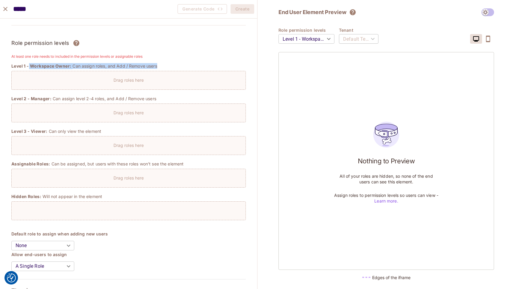
click at [171, 64] on div "Level 1 - Workspace Owner: Can assign roles, and Add / Remove users" at bounding box center [128, 66] width 234 height 6
drag, startPoint x: 171, startPoint y: 64, endPoint x: 125, endPoint y: 79, distance: 48.7
click at [125, 79] on p "Drag roles here" at bounding box center [128, 80] width 31 height 6
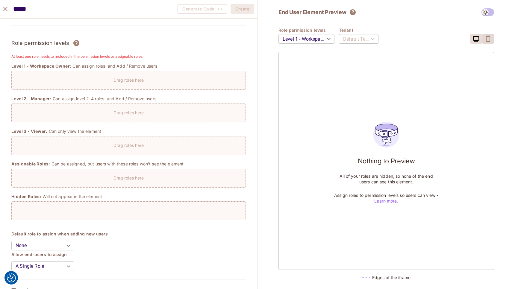
click at [491, 40] on icon "button" at bounding box center [487, 38] width 7 height 7
click at [474, 39] on icon "button" at bounding box center [475, 38] width 7 height 7
click at [488, 14] on span at bounding box center [487, 12] width 13 height 8
drag, startPoint x: 482, startPoint y: 11, endPoint x: 486, endPoint y: 11, distance: 3.6
click at [484, 11] on span at bounding box center [487, 12] width 13 height 8
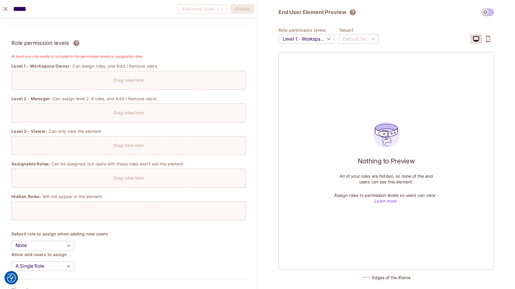
drag, startPoint x: 487, startPoint y: 11, endPoint x: 491, endPoint y: 11, distance: 3.3
click at [491, 11] on span at bounding box center [487, 12] width 13 height 8
click at [6, 10] on icon "close" at bounding box center [5, 9] width 4 height 4
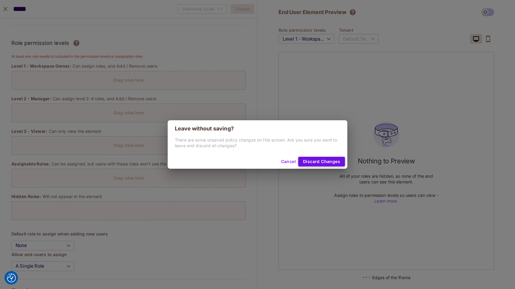
click at [333, 164] on button "Discard Changes" at bounding box center [321, 162] width 47 height 10
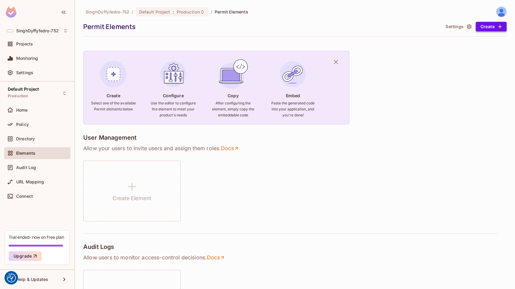
click at [487, 26] on button "Create" at bounding box center [491, 27] width 31 height 10
click at [480, 39] on li "User Management" at bounding box center [480, 39] width 59 height 11
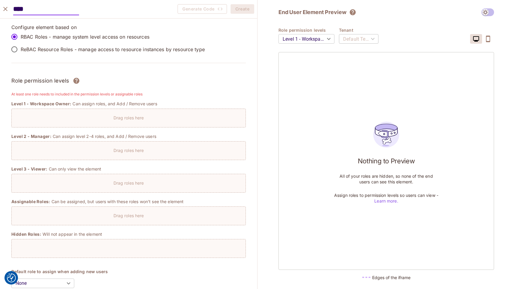
type input "****"
click at [26, 46] on p "ReBAC Resource Roles - manage access to resource instances by resource type" at bounding box center [113, 49] width 184 height 7
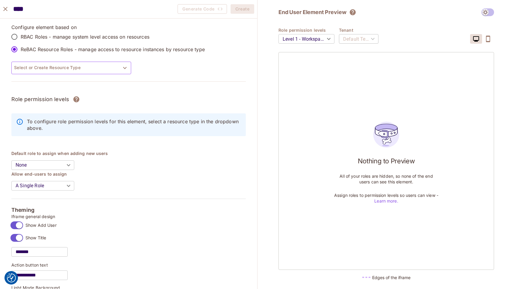
click at [88, 67] on button "Select or Create Resource Type" at bounding box center [71, 68] width 120 height 13
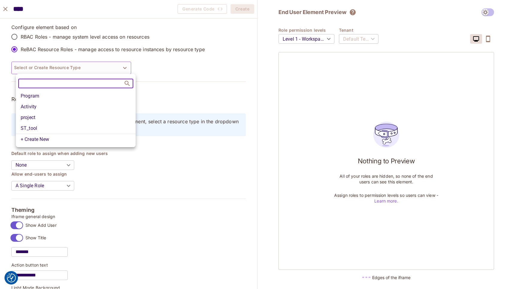
click at [24, 99] on li "Program" at bounding box center [76, 96] width 120 height 11
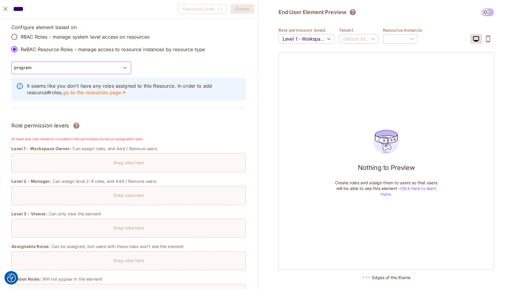
click at [128, 67] on icon "button" at bounding box center [124, 67] width 7 height 7
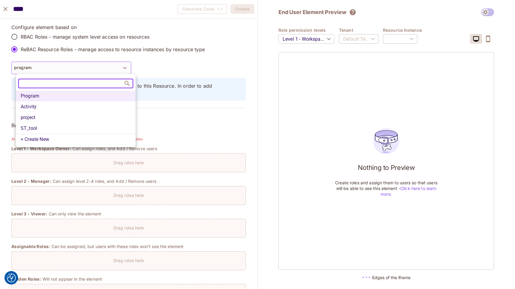
click at [34, 129] on li "ST_tool" at bounding box center [76, 128] width 120 height 11
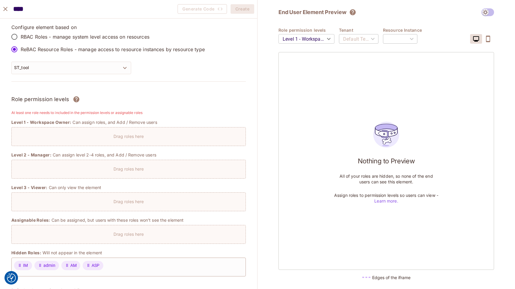
type input "****"
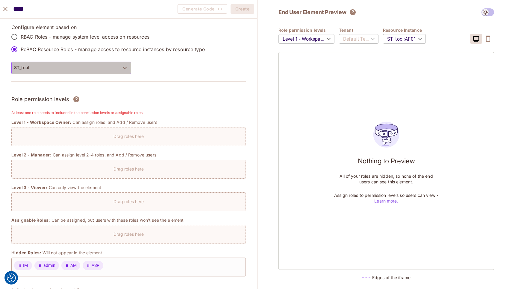
click at [113, 68] on button "ST_tool" at bounding box center [71, 68] width 120 height 13
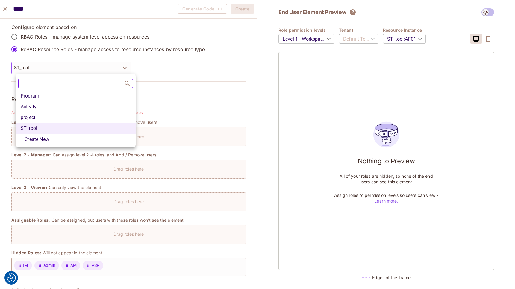
click at [36, 119] on li "project" at bounding box center [76, 117] width 120 height 11
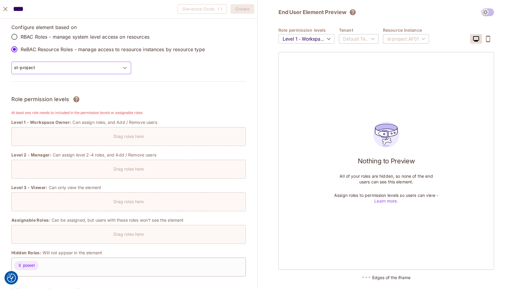
click at [75, 64] on button "st-project" at bounding box center [71, 68] width 120 height 13
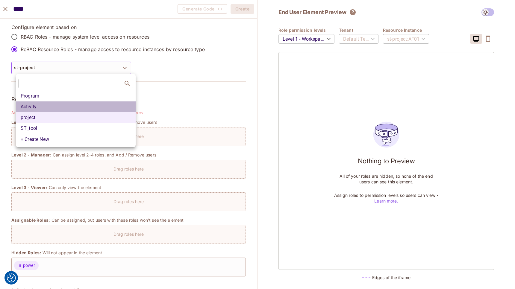
click at [33, 103] on li "Activity" at bounding box center [76, 106] width 120 height 11
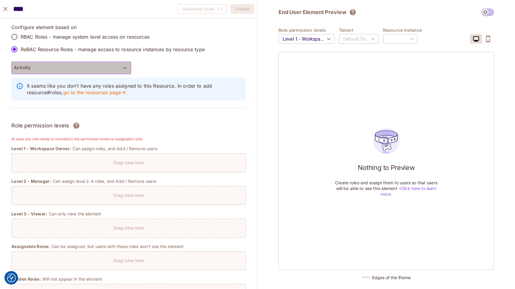
click at [128, 69] on icon "button" at bounding box center [124, 67] width 7 height 7
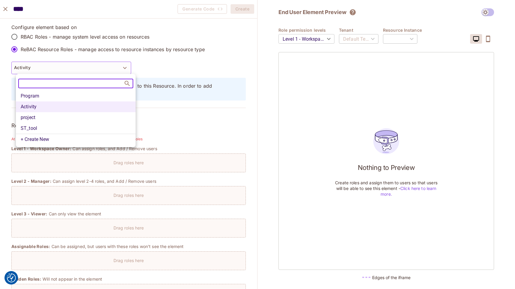
click at [41, 96] on li "Program" at bounding box center [76, 96] width 120 height 11
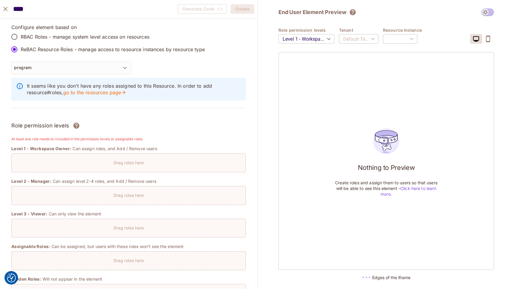
click at [4, 8] on icon "close" at bounding box center [5, 9] width 4 height 4
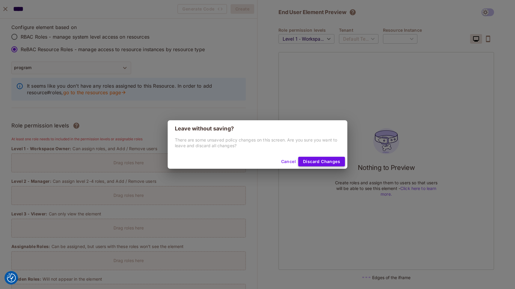
click at [324, 163] on button "Discard Changes" at bounding box center [321, 162] width 47 height 10
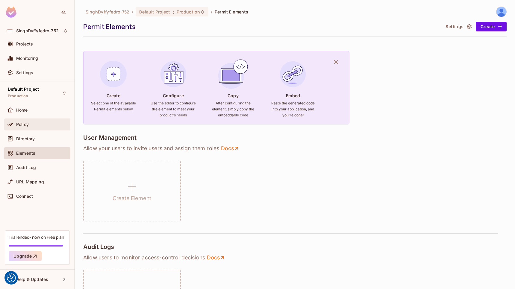
click at [30, 124] on div "Policy" at bounding box center [42, 124] width 52 height 5
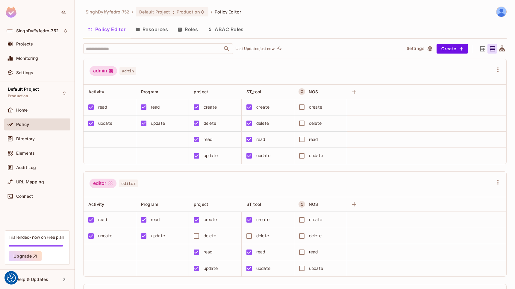
click at [198, 28] on button "Roles" at bounding box center [188, 29] width 30 height 15
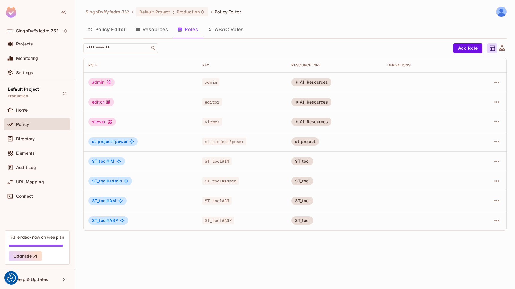
click at [318, 81] on div "All Resources" at bounding box center [311, 82] width 40 height 8
click at [108, 28] on button "Policy Editor" at bounding box center [106, 29] width 47 height 15
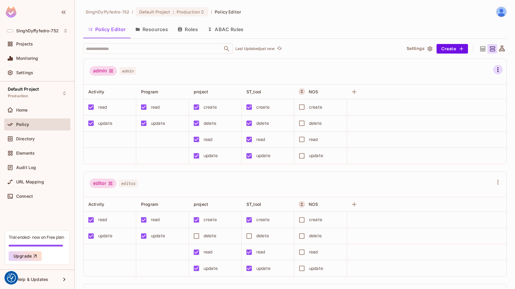
click at [494, 72] on icon "button" at bounding box center [497, 69] width 7 height 7
click at [459, 131] on div "Edit Attributes" at bounding box center [460, 132] width 30 height 6
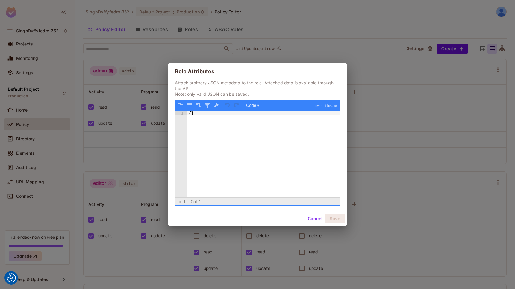
click at [316, 221] on button "Cancel" at bounding box center [314, 219] width 19 height 10
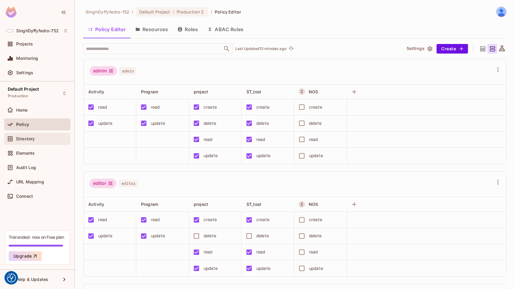
click at [22, 141] on span "Directory" at bounding box center [25, 138] width 19 height 5
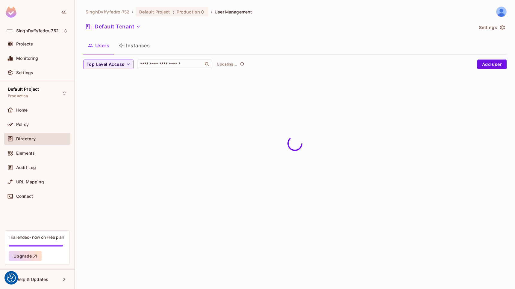
click at [145, 42] on button "Instances" at bounding box center [134, 45] width 40 height 15
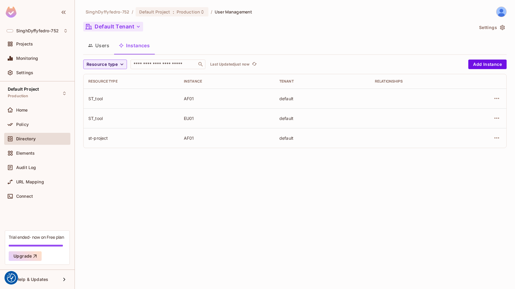
click at [119, 29] on button "Default Tenant" at bounding box center [113, 27] width 60 height 10
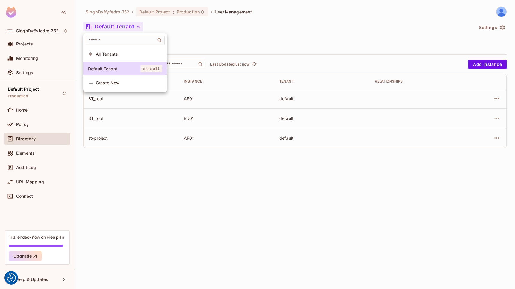
click at [297, 41] on div at bounding box center [257, 144] width 515 height 289
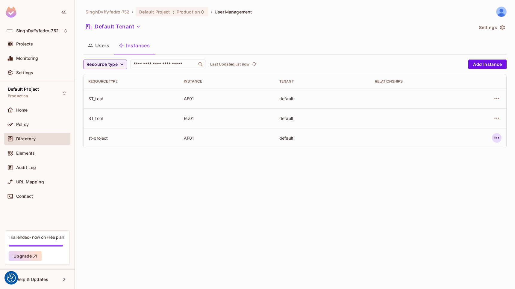
click at [498, 137] on icon "button" at bounding box center [496, 137] width 7 height 7
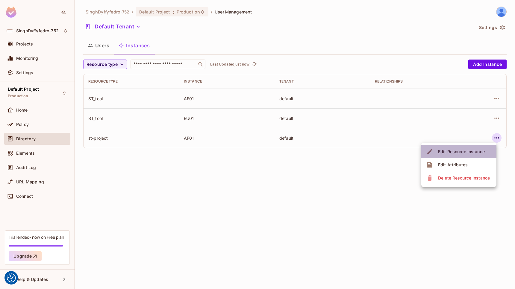
click at [462, 150] on div "Edit Resource Instance" at bounding box center [461, 152] width 47 height 6
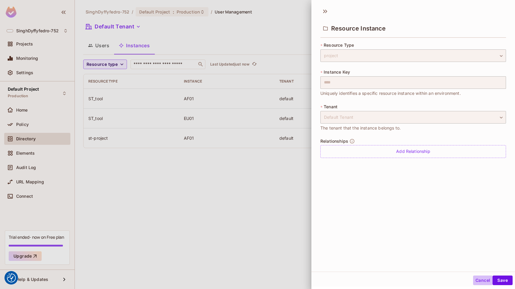
click at [477, 280] on button "Cancel" at bounding box center [482, 281] width 19 height 10
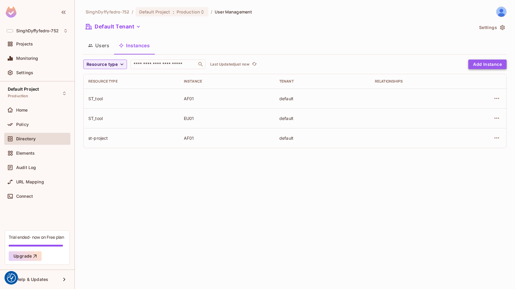
click at [490, 66] on button "Add Instance" at bounding box center [487, 65] width 38 height 10
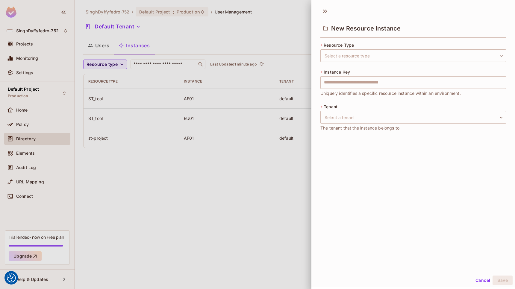
drag, startPoint x: 168, startPoint y: 192, endPoint x: 168, endPoint y: 168, distance: 24.5
click at [168, 192] on div at bounding box center [257, 144] width 515 height 289
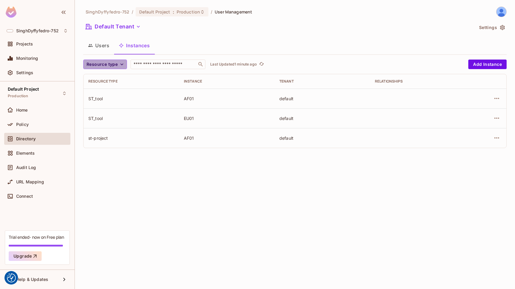
click at [122, 66] on icon "button" at bounding box center [122, 64] width 6 height 6
click at [101, 89] on span "Activity" at bounding box center [98, 91] width 20 height 6
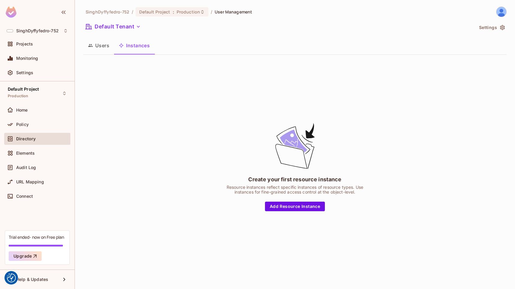
click at [98, 42] on button "Users" at bounding box center [98, 45] width 31 height 15
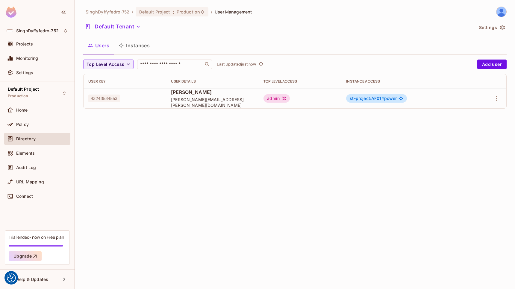
click at [133, 43] on button "Instances" at bounding box center [134, 45] width 40 height 15
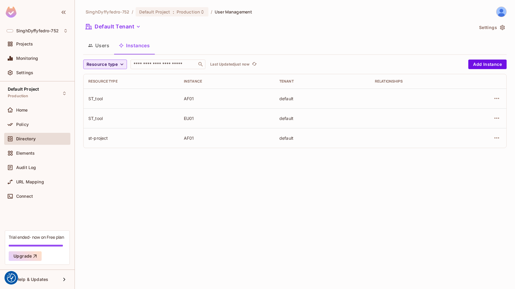
click at [120, 66] on icon "button" at bounding box center [122, 64] width 6 height 6
click at [101, 92] on span "Activity" at bounding box center [98, 91] width 20 height 6
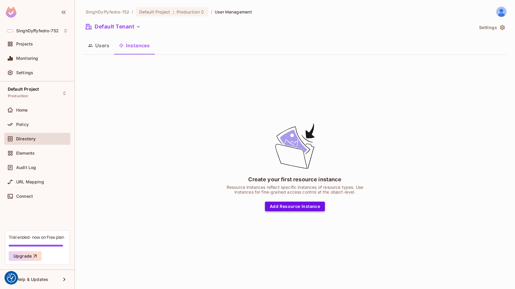
click at [297, 207] on button "Add Resource Instance" at bounding box center [295, 207] width 60 height 10
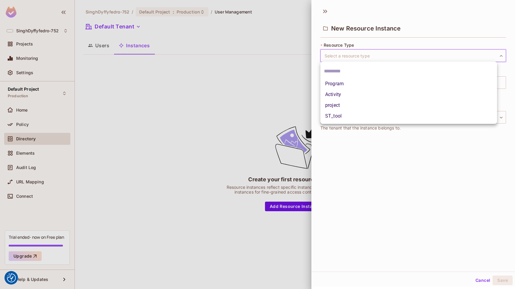
click at [360, 56] on body "We use cookies to enhance your browsing experience, serve personalized ads or c…" at bounding box center [257, 144] width 515 height 289
click at [339, 116] on li "ST_tool" at bounding box center [408, 116] width 177 height 11
type input "*******"
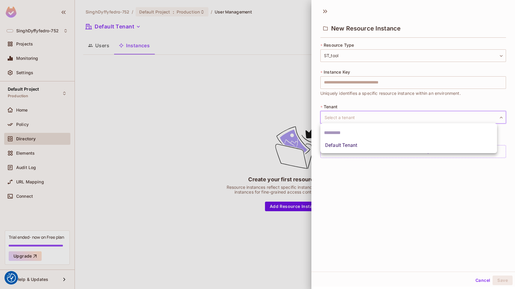
click at [356, 118] on body "We use cookies to enhance your browsing experience, serve personalized ads or c…" at bounding box center [257, 144] width 515 height 289
click at [347, 145] on li "Default Tenant" at bounding box center [408, 145] width 177 height 11
type input "*******"
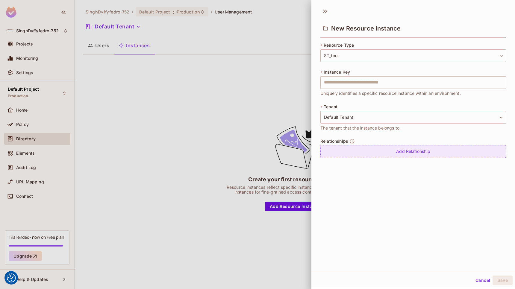
click at [347, 155] on div "Add Relationship" at bounding box center [413, 151] width 186 height 13
click at [371, 153] on body "We use cookies to enhance your browsing experience, serve personalized ads or c…" at bounding box center [257, 144] width 515 height 289
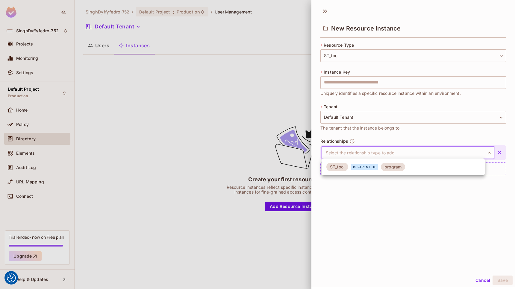
click at [371, 153] on div at bounding box center [257, 144] width 515 height 289
click at [371, 153] on body "We use cookies to enhance your browsing experience, serve personalized ads or c…" at bounding box center [257, 144] width 515 height 289
click at [376, 170] on div "ST_tool is parent of program" at bounding box center [365, 167] width 79 height 8
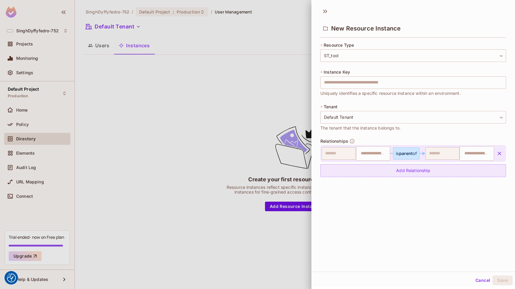
click at [426, 173] on div "Add Relationship" at bounding box center [413, 170] width 186 height 13
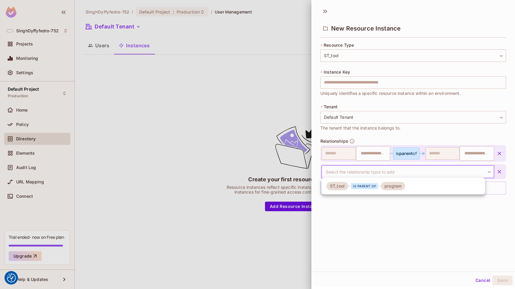
click at [399, 174] on body "We use cookies to enhance your browsing experience, serve personalized ads or c…" at bounding box center [257, 144] width 515 height 289
click at [422, 231] on div at bounding box center [257, 144] width 515 height 289
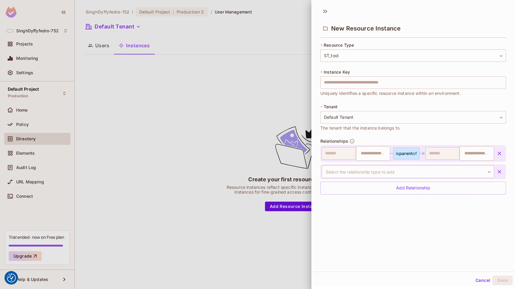
click at [496, 171] on icon "button" at bounding box center [499, 172] width 6 height 6
click at [474, 154] on input "text" at bounding box center [476, 154] width 31 height 12
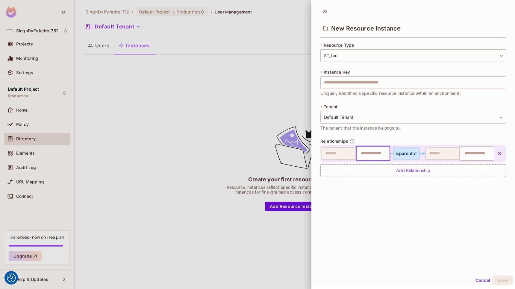
click at [369, 153] on input "text" at bounding box center [372, 154] width 31 height 12
click at [376, 156] on input "text" at bounding box center [372, 154] width 31 height 12
click at [478, 280] on button "Cancel" at bounding box center [482, 281] width 19 height 10
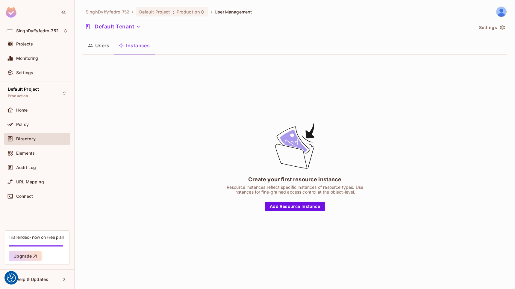
click at [91, 44] on icon "button" at bounding box center [90, 45] width 5 height 5
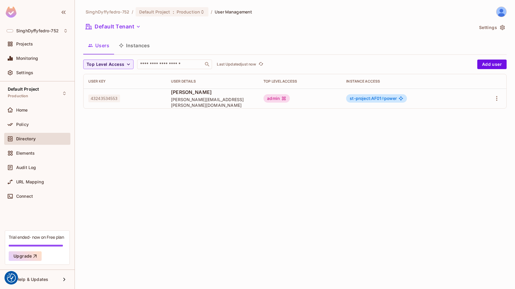
click at [136, 48] on button "Instances" at bounding box center [134, 45] width 40 height 15
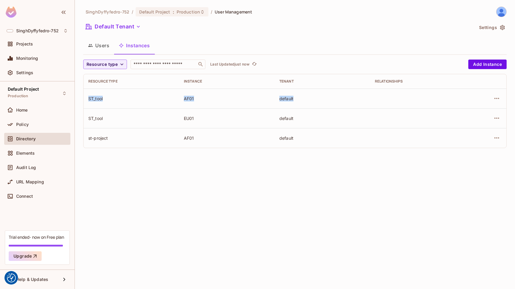
drag, startPoint x: 88, startPoint y: 96, endPoint x: 475, endPoint y: 100, distance: 387.3
click at [475, 100] on tr "ST_tool AF01 default" at bounding box center [295, 99] width 423 height 20
click at [298, 101] on div "default" at bounding box center [322, 99] width 86 height 6
drag, startPoint x: 288, startPoint y: 98, endPoint x: 306, endPoint y: 95, distance: 18.5
click at [306, 95] on td "default" at bounding box center [321, 99] width 95 height 20
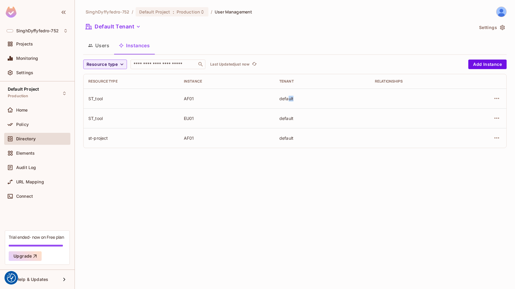
drag, startPoint x: 306, startPoint y: 95, endPoint x: 311, endPoint y: 106, distance: 11.7
click at [311, 105] on td "default" at bounding box center [321, 99] width 95 height 20
click at [104, 46] on button "Users" at bounding box center [98, 45] width 31 height 15
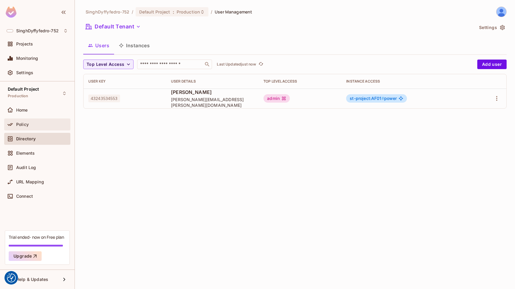
click at [18, 124] on span "Policy" at bounding box center [22, 124] width 13 height 5
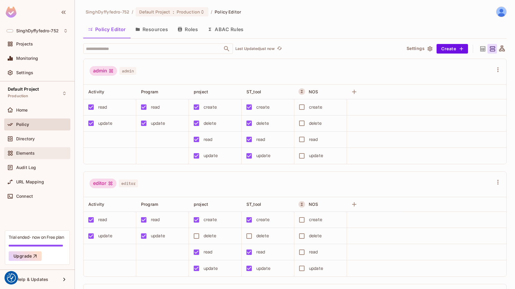
click at [25, 153] on span "Elements" at bounding box center [25, 153] width 19 height 5
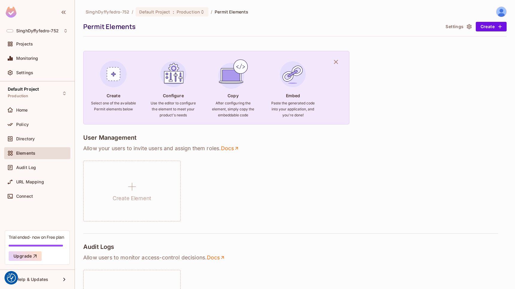
click at [111, 76] on img at bounding box center [113, 74] width 32 height 32
click at [486, 27] on button "Create" at bounding box center [491, 27] width 31 height 10
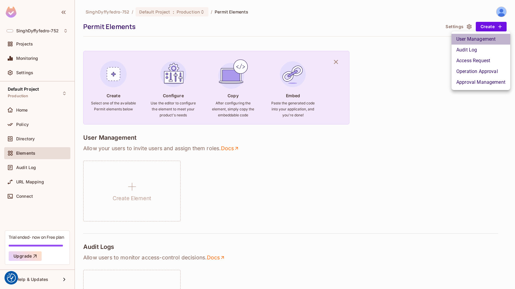
click at [475, 41] on li "User Management" at bounding box center [480, 39] width 59 height 11
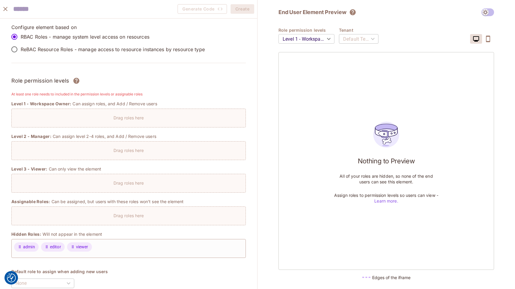
click at [42, 113] on div "Drag roles here" at bounding box center [129, 116] width 234 height 9
drag, startPoint x: 35, startPoint y: 102, endPoint x: 171, endPoint y: 101, distance: 136.2
click at [171, 101] on div "Level 1 - Workspace Owner: Can assign roles, and Add / Remove users" at bounding box center [128, 104] width 234 height 6
click at [231, 79] on div "Role permission levels" at bounding box center [128, 80] width 234 height 9
click at [5, 8] on icon "close" at bounding box center [5, 8] width 7 height 7
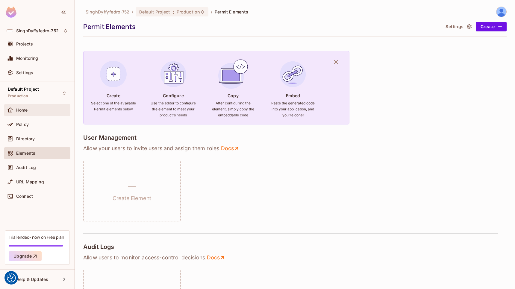
click at [23, 108] on span "Home" at bounding box center [22, 110] width 12 height 5
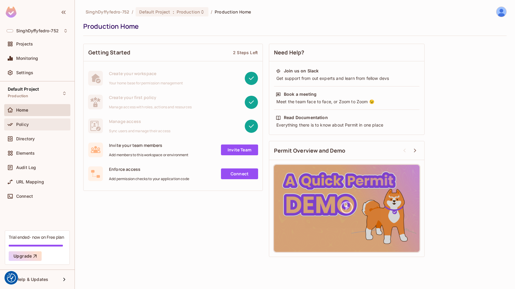
click at [25, 128] on div "Policy" at bounding box center [37, 124] width 61 height 7
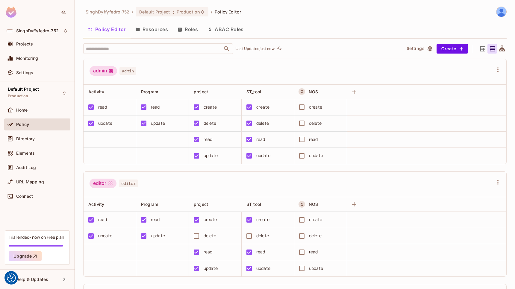
click at [185, 28] on button "Roles" at bounding box center [188, 29] width 30 height 15
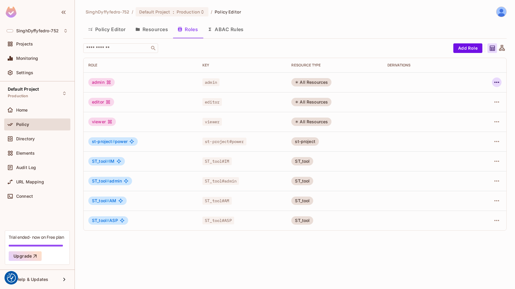
click at [499, 82] on icon "button" at bounding box center [496, 82] width 7 height 7
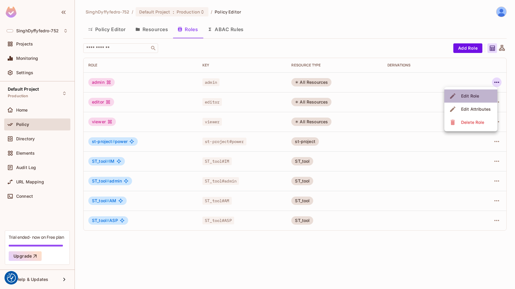
click at [476, 94] on div "Edit Role" at bounding box center [470, 96] width 18 height 6
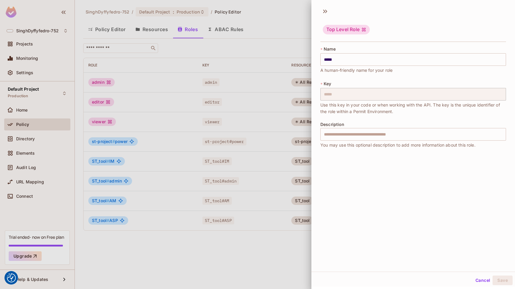
click at [435, 140] on div "Description ​ You may use this optional description to add more information abo…" at bounding box center [413, 135] width 186 height 26
click at [414, 139] on input "text" at bounding box center [413, 134] width 186 height 13
click at [351, 188] on div "Top Level Role * Name ***** ​ A human-friendly name for your role * Key ***** ​…" at bounding box center [413, 138] width 204 height 268
click at [328, 136] on input "text" at bounding box center [413, 134] width 186 height 13
click at [339, 59] on input "*****" at bounding box center [413, 59] width 186 height 13
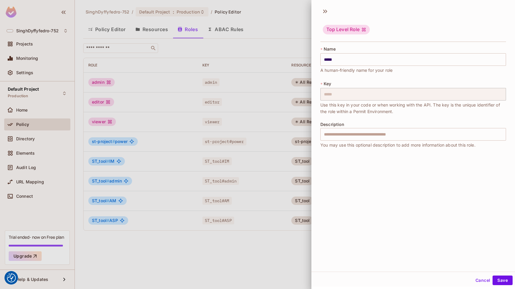
click at [351, 30] on div "Top Level Role" at bounding box center [346, 30] width 47 height 10
click at [477, 281] on button "Cancel" at bounding box center [482, 281] width 19 height 10
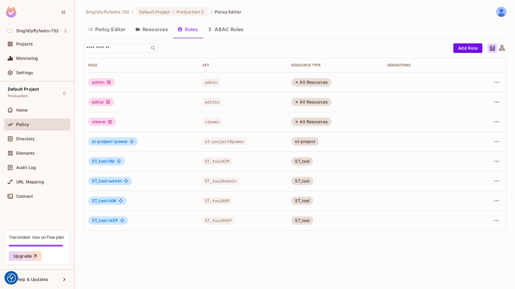
click at [117, 143] on span "st-project # power" at bounding box center [110, 141] width 36 height 5
click at [111, 165] on div "ST_tool # IM" at bounding box center [106, 161] width 37 height 8
click at [104, 200] on span "ST_tool #" at bounding box center [100, 200] width 17 height 5
drag, startPoint x: 108, startPoint y: 240, endPoint x: 326, endPoint y: 242, distance: 217.6
click at [111, 241] on div "SinghDyffyfedro-752 / Default Project : Production / Policy Editor Policy Edito…" at bounding box center [295, 144] width 440 height 289
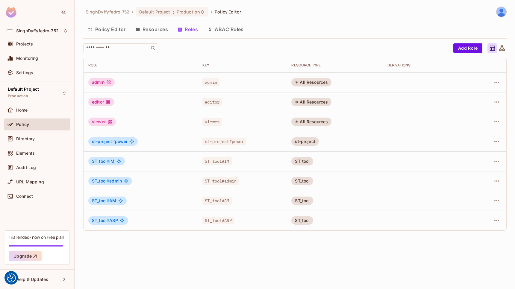
click at [499, 48] on icon at bounding box center [501, 48] width 7 height 7
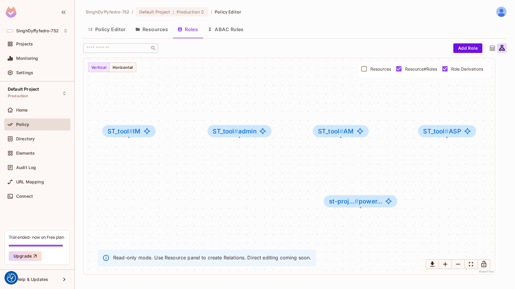
click at [493, 48] on icon at bounding box center [492, 48] width 5 height 5
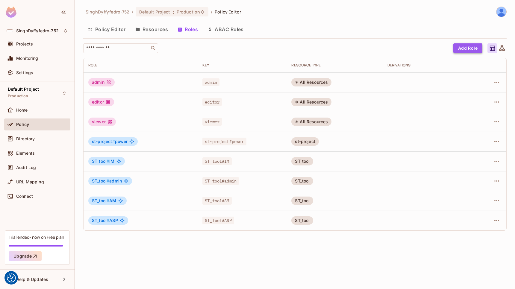
click at [476, 47] on button "Add Role" at bounding box center [467, 48] width 29 height 10
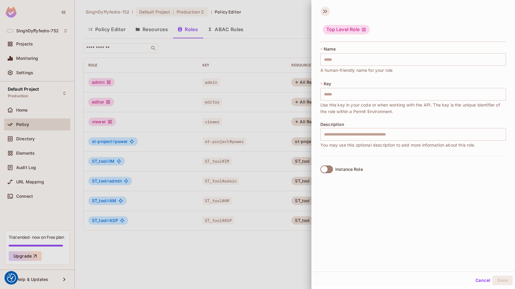
click at [324, 13] on icon at bounding box center [325, 12] width 10 height 10
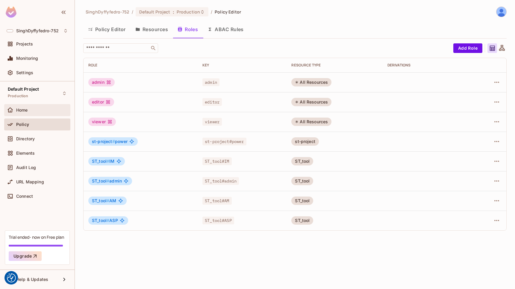
click at [20, 108] on span "Home" at bounding box center [22, 110] width 12 height 5
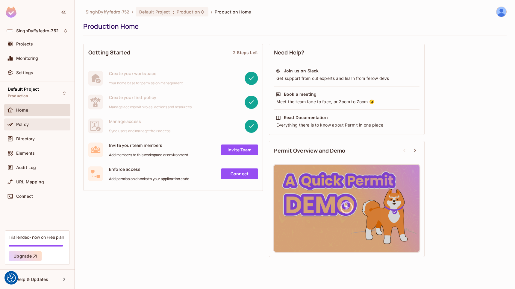
click at [21, 125] on span "Policy" at bounding box center [22, 124] width 13 height 5
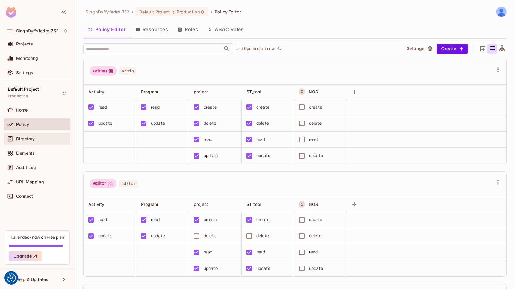
click at [22, 142] on div "Directory" at bounding box center [37, 139] width 66 height 12
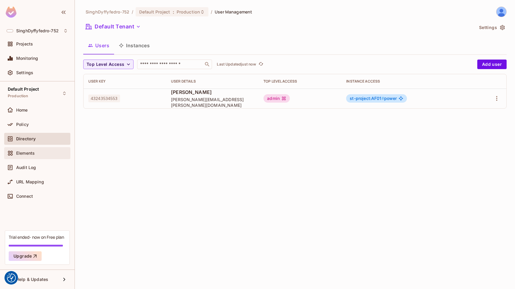
click at [25, 152] on span "Elements" at bounding box center [25, 153] width 19 height 5
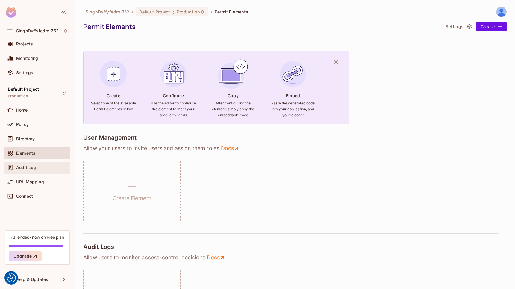
click at [25, 171] on div "Audit Log" at bounding box center [37, 167] width 61 height 7
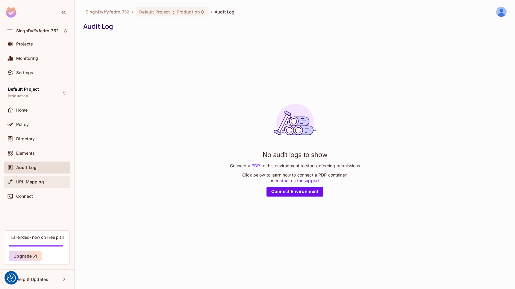
click at [25, 181] on span "URL Mapping" at bounding box center [30, 182] width 28 height 5
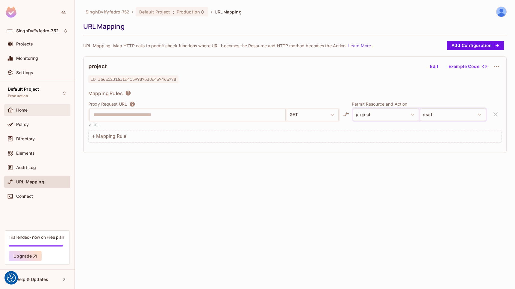
click at [27, 107] on div "Home" at bounding box center [37, 110] width 61 height 7
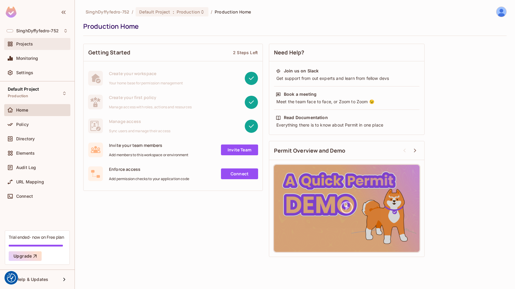
click at [35, 47] on div "Projects" at bounding box center [37, 43] width 61 height 7
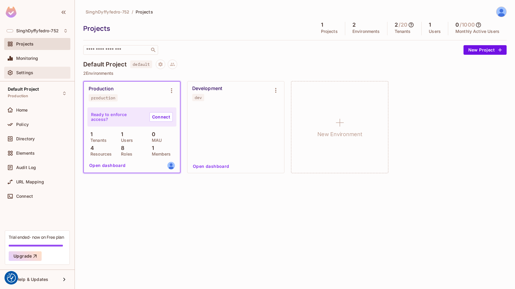
click at [28, 72] on span "Settings" at bounding box center [24, 72] width 17 height 5
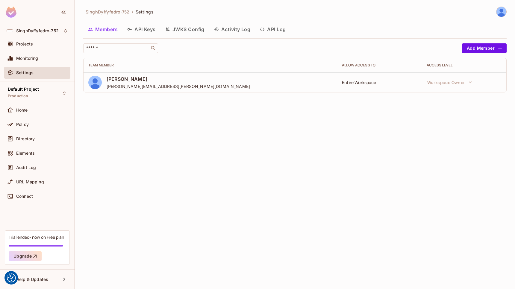
click at [142, 82] on div "[PERSON_NAME] [PERSON_NAME][EMAIL_ADDRESS][PERSON_NAME][DOMAIN_NAME]" at bounding box center [178, 82] width 143 height 13
click at [360, 83] on div "Entire Workspace" at bounding box center [379, 83] width 75 height 6
click at [494, 50] on button "Add Member" at bounding box center [484, 48] width 45 height 10
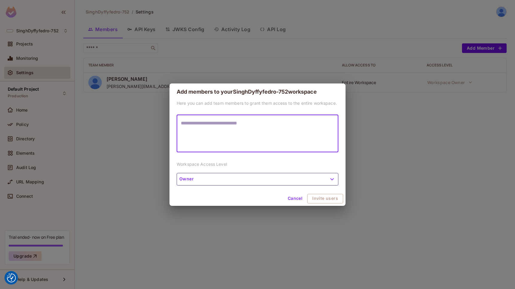
click at [298, 179] on button "Owner" at bounding box center [258, 179] width 162 height 13
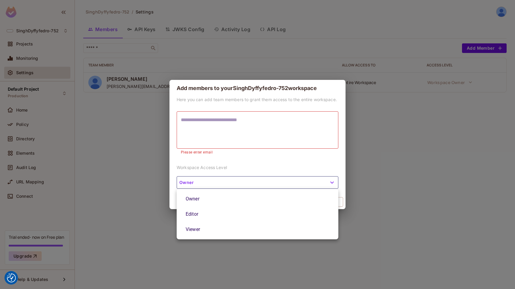
click at [396, 176] on div at bounding box center [257, 144] width 515 height 289
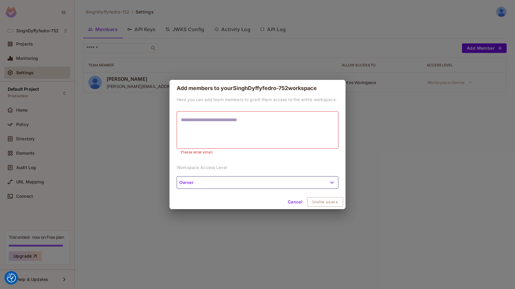
click at [298, 203] on button "Cancel" at bounding box center [294, 202] width 19 height 10
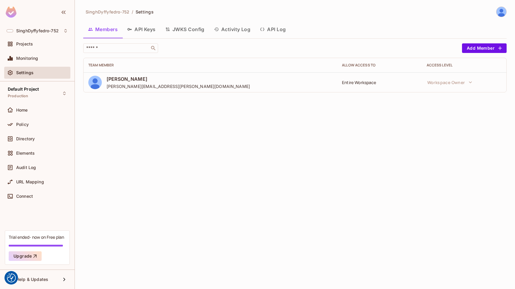
click at [147, 30] on button "API Keys" at bounding box center [141, 29] width 38 height 15
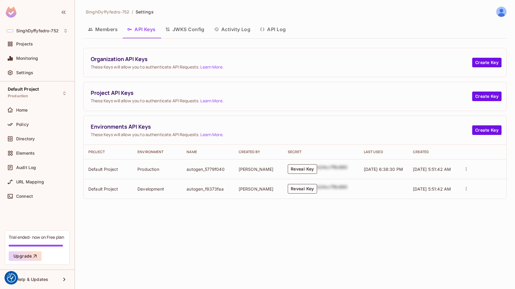
click at [195, 32] on button "JWKS Config" at bounding box center [184, 29] width 49 height 15
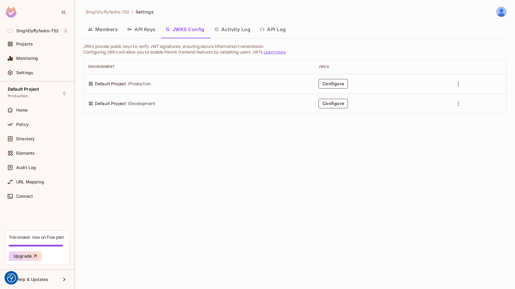
click at [236, 30] on button "Activity Log" at bounding box center [232, 29] width 46 height 15
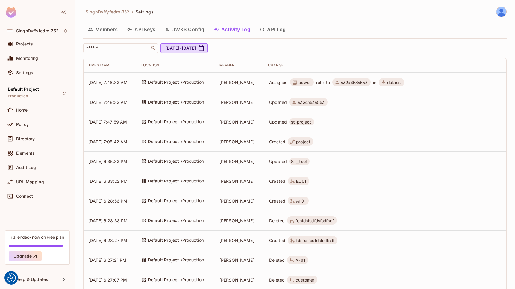
click at [275, 28] on button "API Log" at bounding box center [272, 29] width 35 height 15
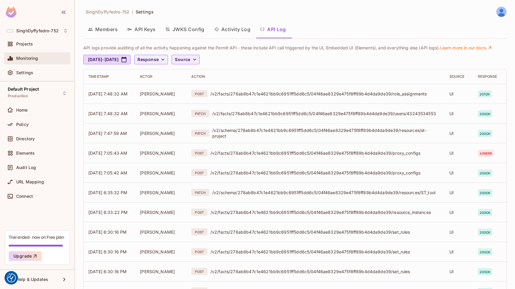
click at [23, 61] on div "Monitoring" at bounding box center [37, 58] width 61 height 7
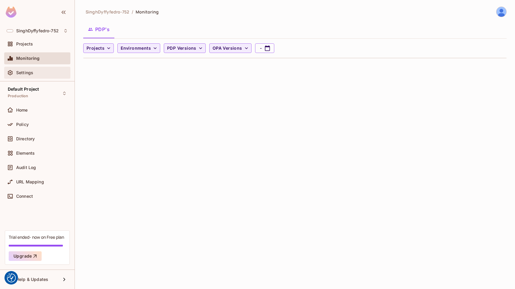
click at [23, 70] on span "Settings" at bounding box center [24, 72] width 17 height 5
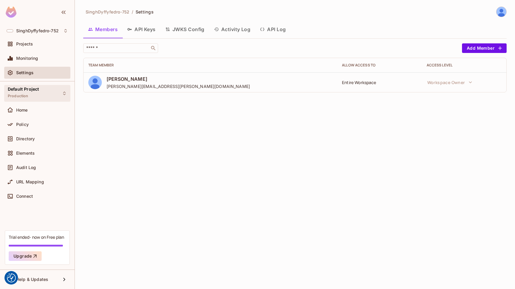
click at [23, 92] on div "Default Project Production" at bounding box center [23, 93] width 31 height 13
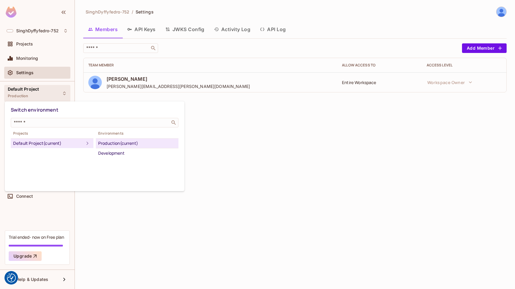
click at [259, 150] on div at bounding box center [257, 144] width 515 height 289
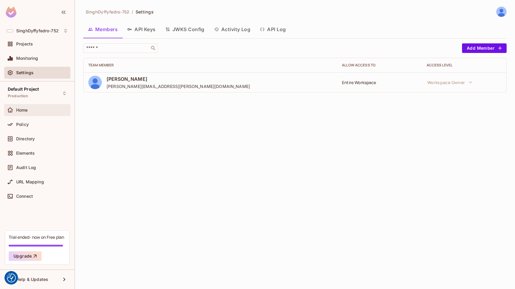
click at [32, 113] on div "Home" at bounding box center [37, 110] width 61 height 7
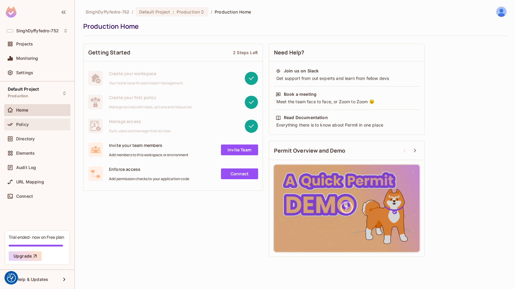
click at [25, 125] on span "Policy" at bounding box center [22, 124] width 13 height 5
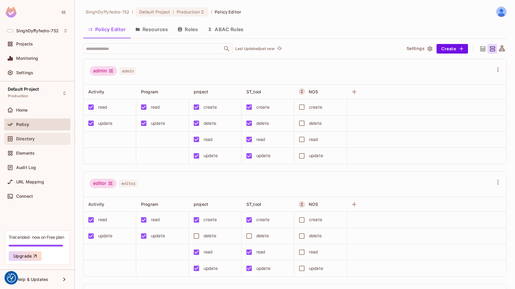
click at [29, 140] on span "Directory" at bounding box center [25, 138] width 19 height 5
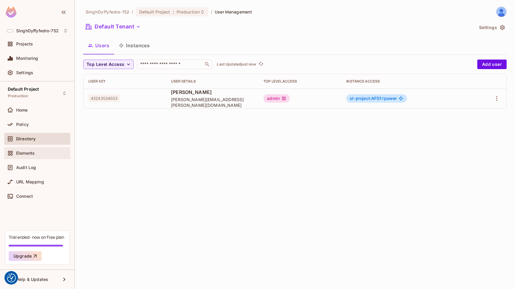
click at [28, 151] on span "Elements" at bounding box center [25, 153] width 19 height 5
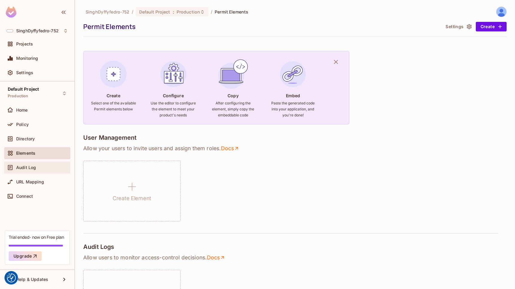
click at [40, 169] on div "Audit Log" at bounding box center [42, 167] width 52 height 5
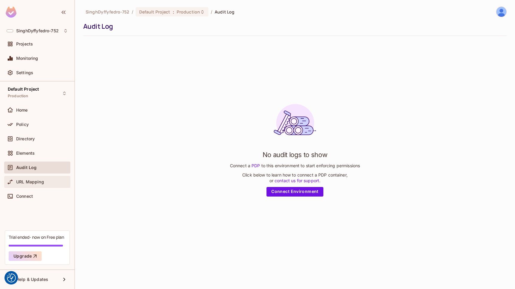
click at [39, 181] on span "URL Mapping" at bounding box center [30, 182] width 28 height 5
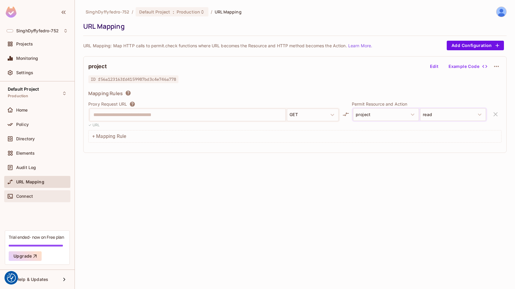
click at [34, 195] on div "Connect" at bounding box center [42, 196] width 52 height 5
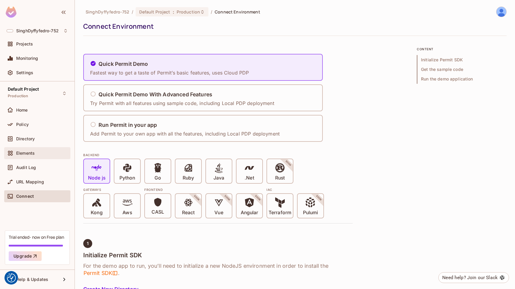
click at [26, 150] on div "Elements" at bounding box center [37, 153] width 61 height 7
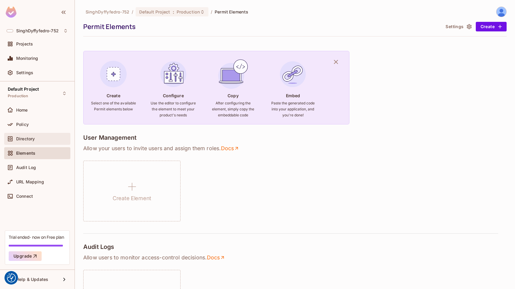
click at [19, 140] on span "Directory" at bounding box center [25, 138] width 19 height 5
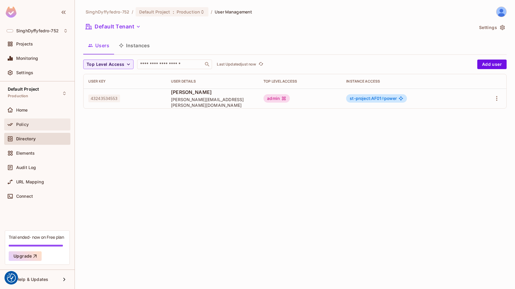
click at [23, 120] on div "Policy" at bounding box center [37, 125] width 66 height 12
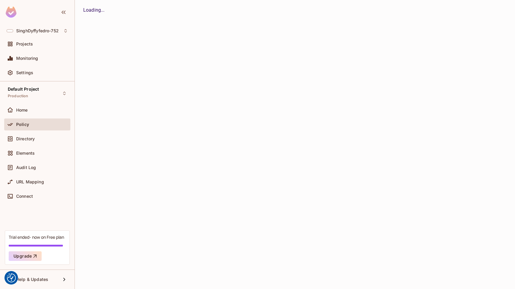
click at [28, 109] on div "Home" at bounding box center [42, 110] width 52 height 5
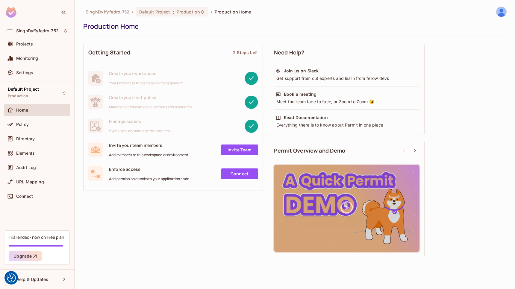
click at [25, 118] on div "Home" at bounding box center [37, 111] width 66 height 14
click at [28, 123] on span "Policy" at bounding box center [22, 124] width 13 height 5
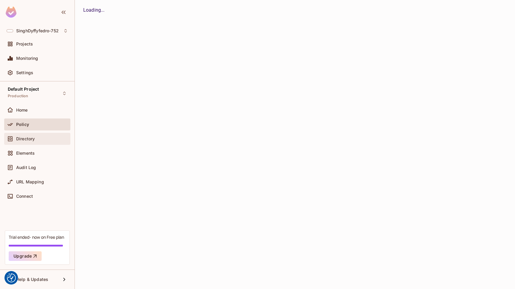
click at [28, 139] on span "Directory" at bounding box center [25, 138] width 19 height 5
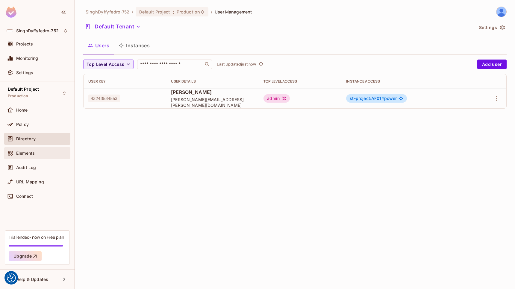
click at [32, 152] on span "Elements" at bounding box center [25, 153] width 19 height 5
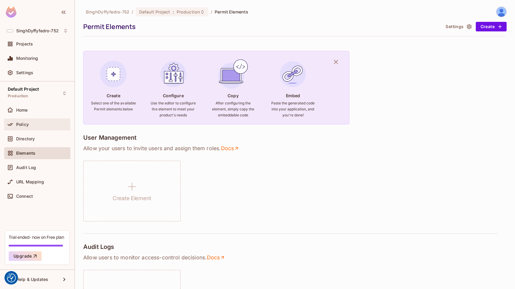
click at [23, 124] on span "Policy" at bounding box center [22, 124] width 13 height 5
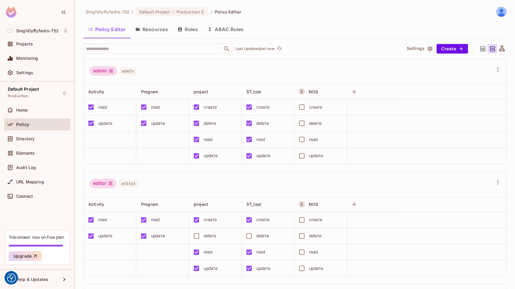
click at [222, 27] on button "ABAC Rules" at bounding box center [226, 29] width 46 height 15
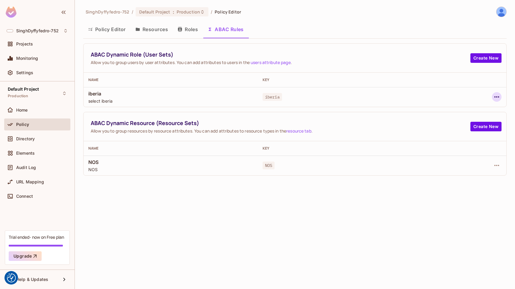
click at [496, 97] on icon "button" at bounding box center [496, 96] width 5 height 1
click at [462, 114] on span "Edit Dynamic Role (User Set)" at bounding box center [455, 111] width 62 height 10
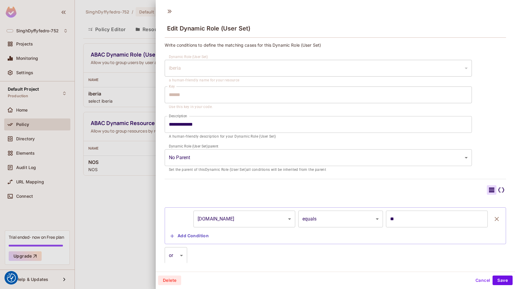
click at [199, 157] on body "We use cookies to enhance your browsing experience, serve personalized ads or c…" at bounding box center [257, 144] width 515 height 289
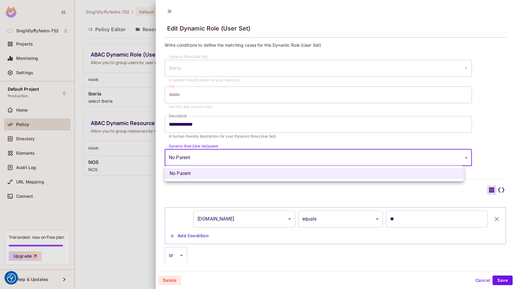
click at [199, 157] on div at bounding box center [257, 144] width 515 height 289
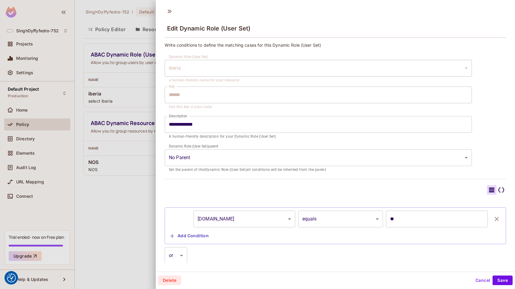
click at [196, 159] on body "We use cookies to enhance your browsing experience, serve personalized ads or c…" at bounding box center [257, 144] width 515 height 289
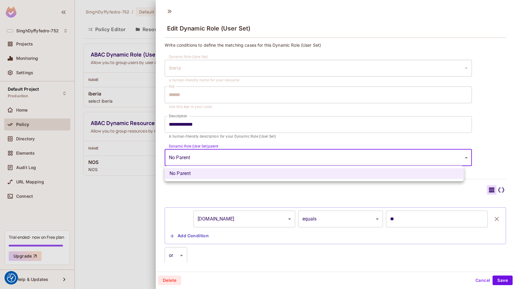
click at [475, 279] on div at bounding box center [257, 144] width 515 height 289
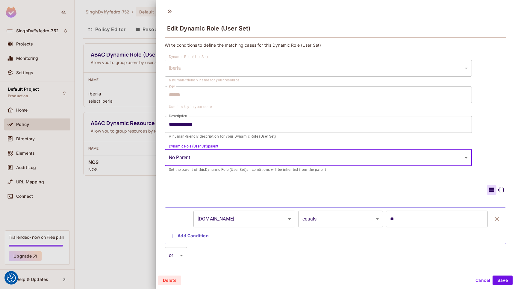
click at [483, 280] on button "Cancel" at bounding box center [482, 281] width 19 height 10
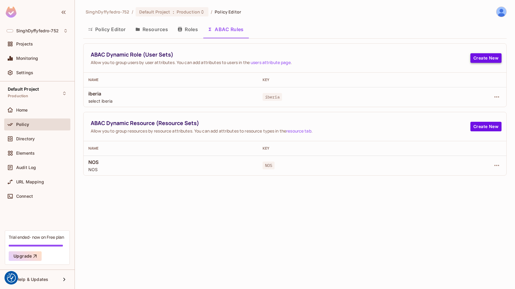
click at [496, 56] on button "Create New" at bounding box center [485, 58] width 31 height 10
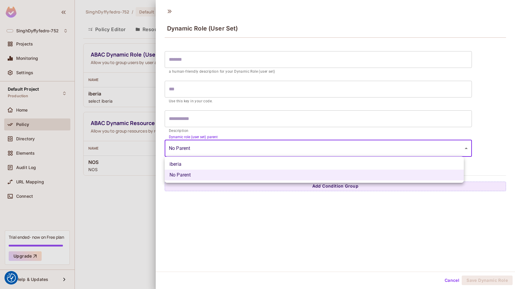
click at [192, 149] on body "We use cookies to enhance your browsing experience, serve personalized ads or c…" at bounding box center [257, 144] width 515 height 289
click at [233, 132] on div at bounding box center [257, 144] width 515 height 289
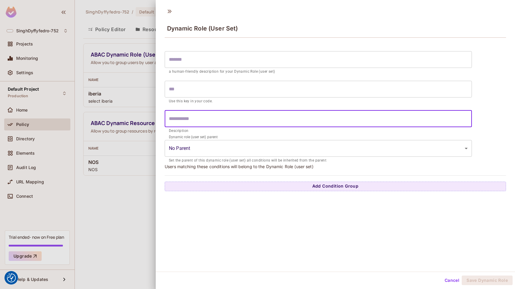
click at [206, 123] on input "text" at bounding box center [318, 118] width 307 height 17
click at [212, 151] on body "We use cookies to enhance your browsing experience, serve personalized ads or c…" at bounding box center [257, 144] width 515 height 289
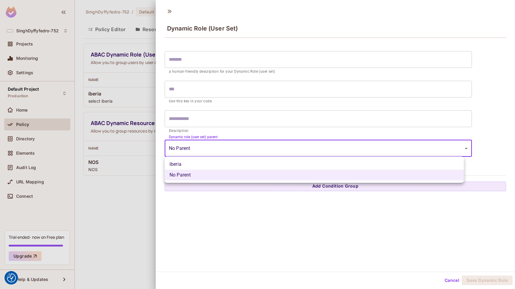
click at [185, 164] on li "iberia" at bounding box center [314, 164] width 299 height 11
type input "**********"
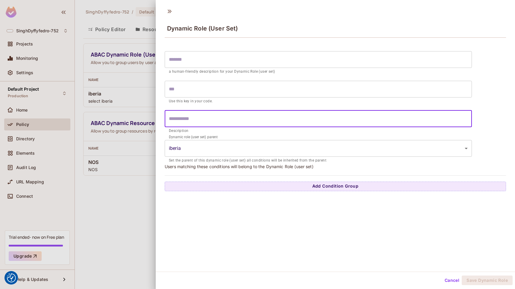
click at [193, 117] on input "text" at bounding box center [318, 118] width 307 height 17
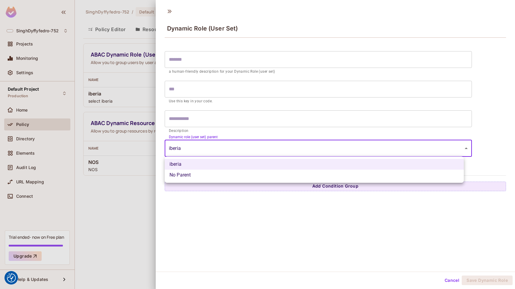
click at [188, 148] on body "We use cookies to enhance your browsing experience, serve personalized ads or c…" at bounding box center [257, 144] width 515 height 289
click at [339, 223] on div at bounding box center [257, 144] width 515 height 289
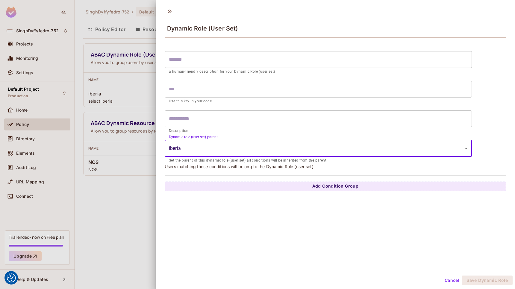
click at [450, 279] on button "Cancel" at bounding box center [451, 281] width 19 height 10
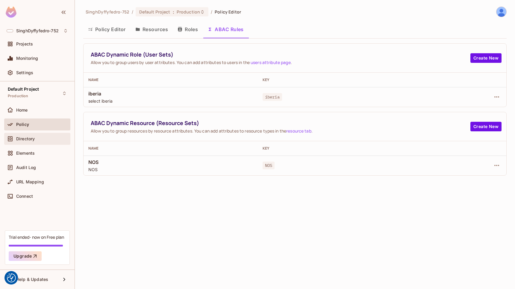
click at [32, 139] on span "Directory" at bounding box center [25, 138] width 19 height 5
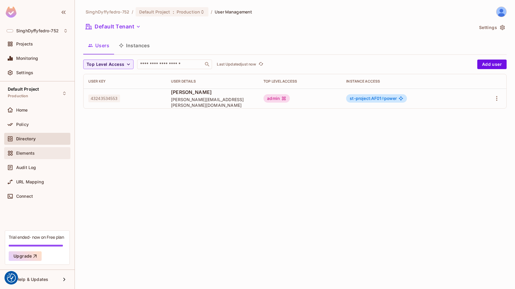
click at [41, 152] on div "Elements" at bounding box center [42, 153] width 52 height 5
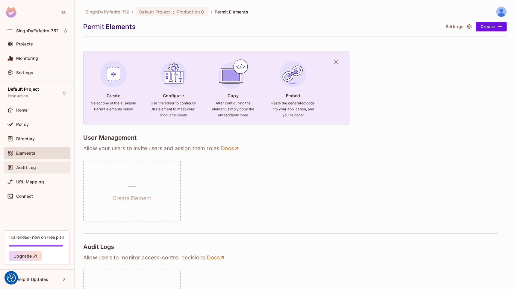
click at [34, 165] on span "Audit Log" at bounding box center [26, 167] width 20 height 5
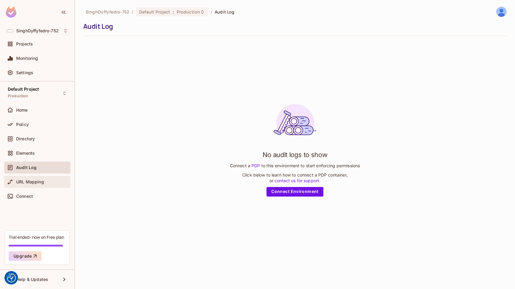
click at [32, 183] on span "URL Mapping" at bounding box center [30, 182] width 28 height 5
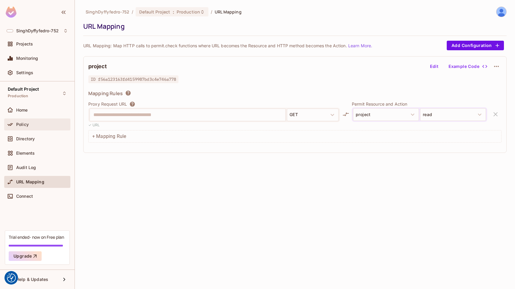
click at [23, 121] on div "Policy" at bounding box center [37, 124] width 61 height 7
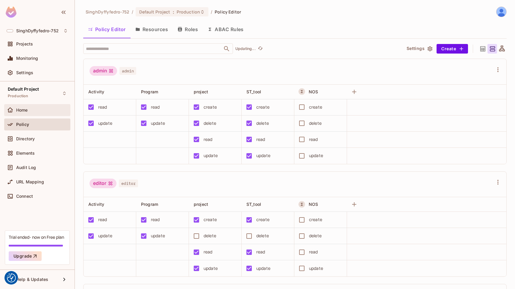
click at [26, 109] on span "Home" at bounding box center [22, 110] width 12 height 5
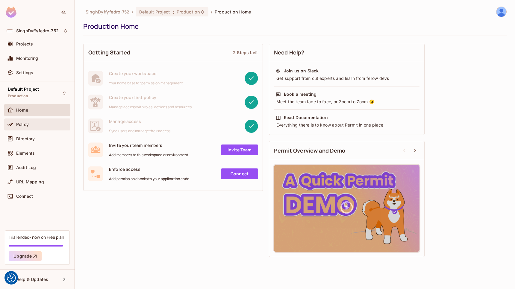
click at [33, 124] on div "Policy" at bounding box center [42, 124] width 52 height 5
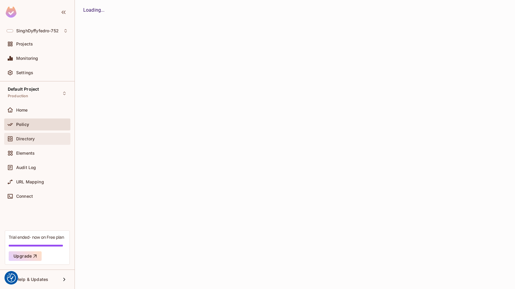
click at [36, 138] on div "Directory" at bounding box center [42, 138] width 52 height 5
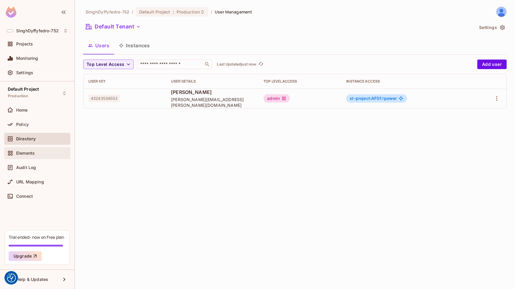
click at [38, 156] on div "Elements" at bounding box center [37, 153] width 61 height 7
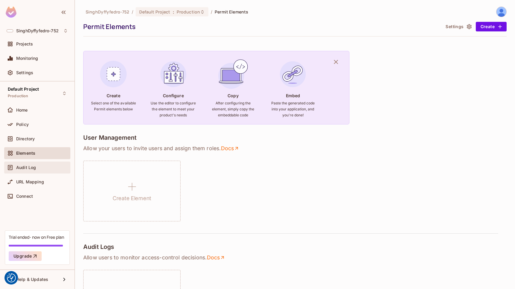
click at [39, 167] on div "Audit Log" at bounding box center [42, 167] width 52 height 5
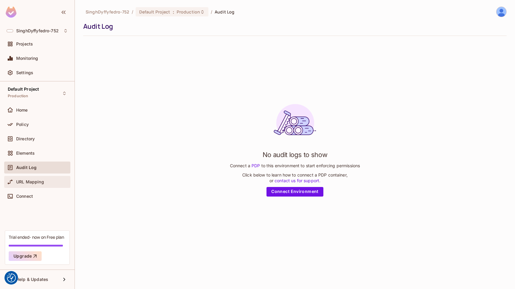
click at [39, 178] on div "URL Mapping" at bounding box center [37, 181] width 61 height 7
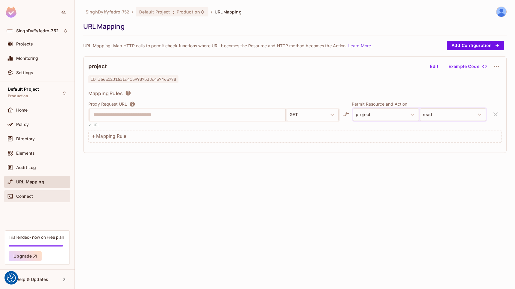
click at [35, 195] on div "Connect" at bounding box center [42, 196] width 52 height 5
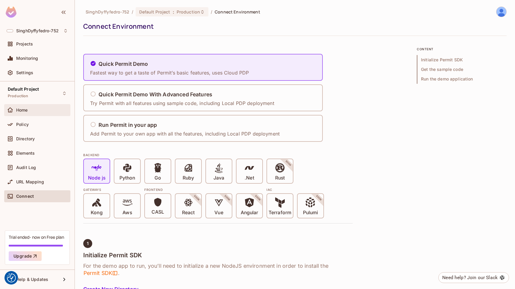
click at [35, 112] on div "Home" at bounding box center [42, 110] width 52 height 5
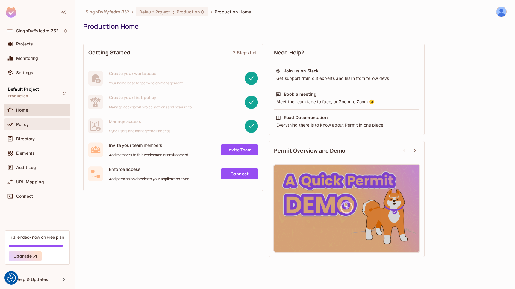
click at [28, 123] on span "Policy" at bounding box center [22, 124] width 13 height 5
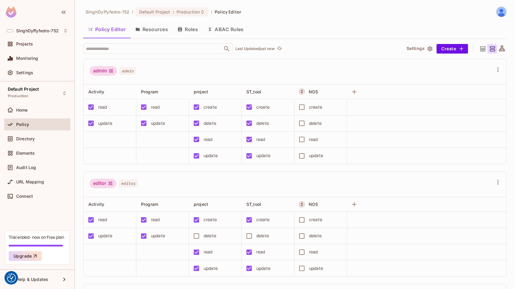
click at [233, 29] on button "ABAC Rules" at bounding box center [226, 29] width 46 height 15
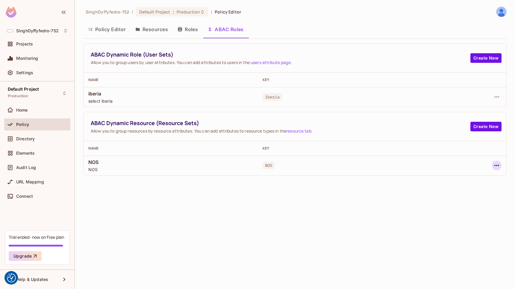
click at [498, 163] on icon "button" at bounding box center [496, 165] width 7 height 7
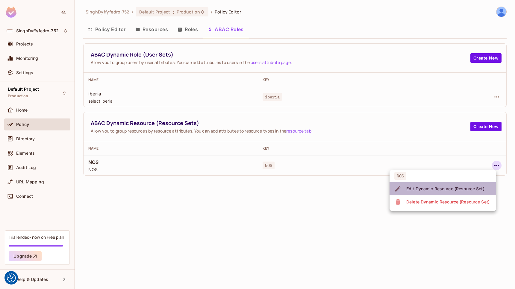
click at [462, 188] on div "Edit Dynamic Resource (Resource Set)" at bounding box center [445, 189] width 78 height 6
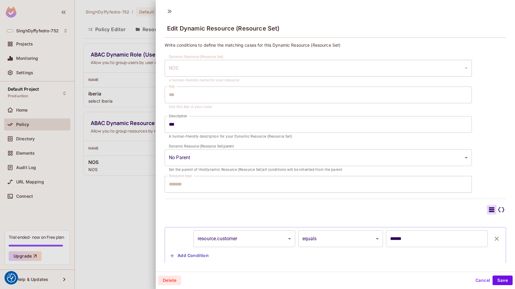
click at [199, 161] on body "We use cookies to enhance your browsing experience, serve personalized ads or c…" at bounding box center [257, 144] width 515 height 289
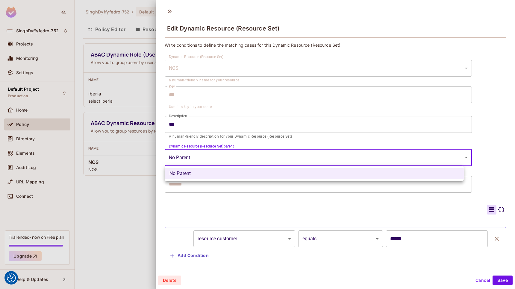
click at [199, 161] on div at bounding box center [257, 144] width 515 height 289
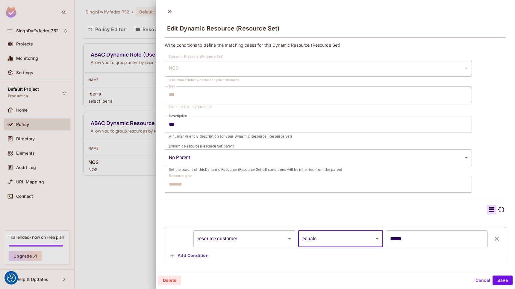
drag, startPoint x: 286, startPoint y: 234, endPoint x: 238, endPoint y: 218, distance: 50.3
click at [238, 218] on div "**********" at bounding box center [335, 241] width 341 height 72
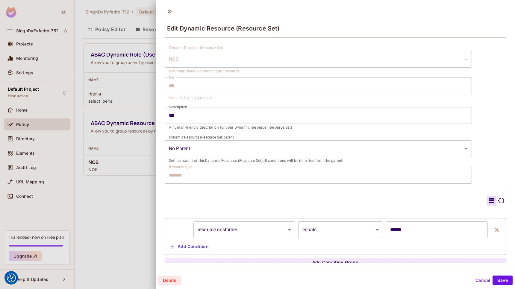
scroll to position [13, 0]
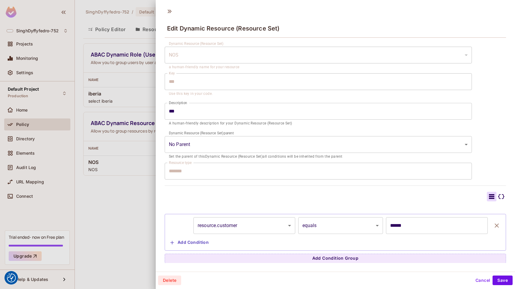
click at [138, 201] on div at bounding box center [257, 144] width 515 height 289
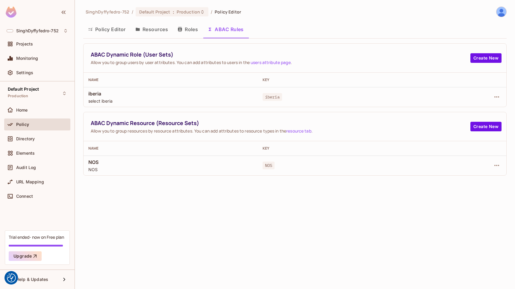
click at [196, 27] on button "Roles" at bounding box center [188, 29] width 30 height 15
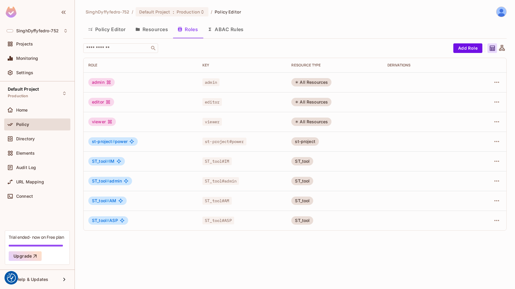
click at [162, 29] on button "Resources" at bounding box center [152, 29] width 42 height 15
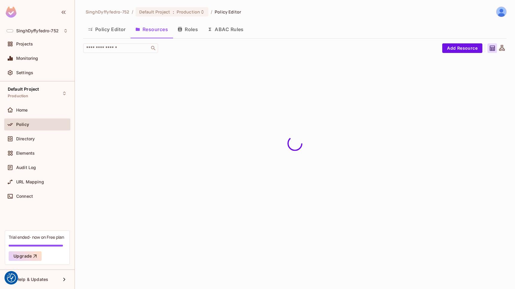
click at [107, 29] on button "Policy Editor" at bounding box center [106, 29] width 47 height 15
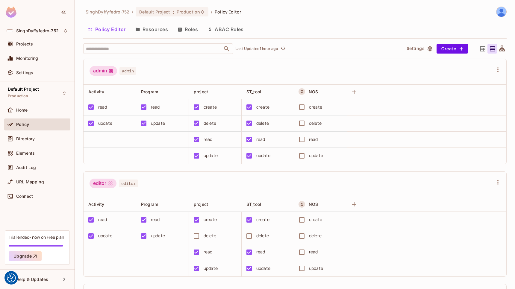
drag, startPoint x: 394, startPoint y: 137, endPoint x: 423, endPoint y: 58, distance: 84.3
click at [397, 139] on td at bounding box center [426, 140] width 159 height 16
